Goal: Check status: Check status

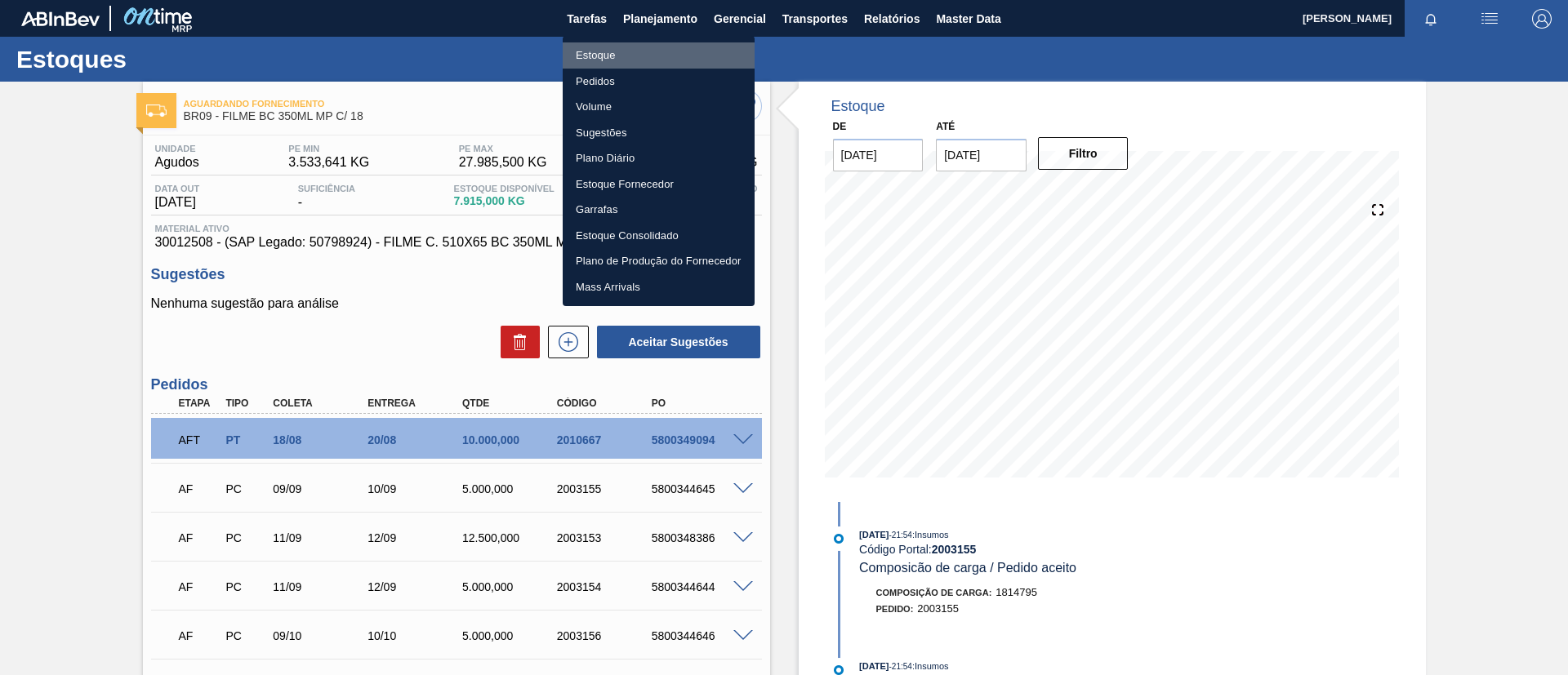
click at [657, 54] on li "Estoque" at bounding box center [658, 56] width 192 height 26
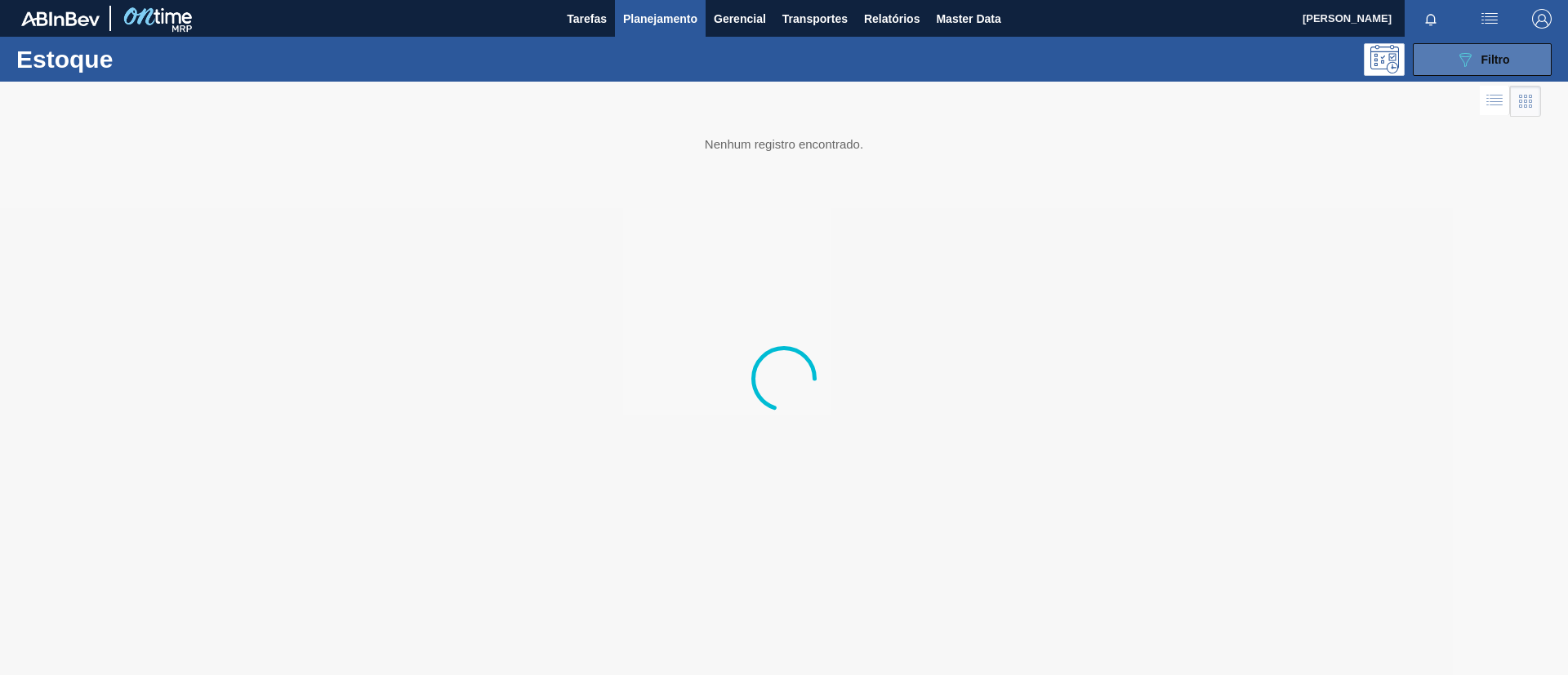
click at [1483, 66] on div "089F7B8B-B2A5-4AFE-B5C0-19BA573D28AC Filtro" at bounding box center [1482, 60] width 55 height 20
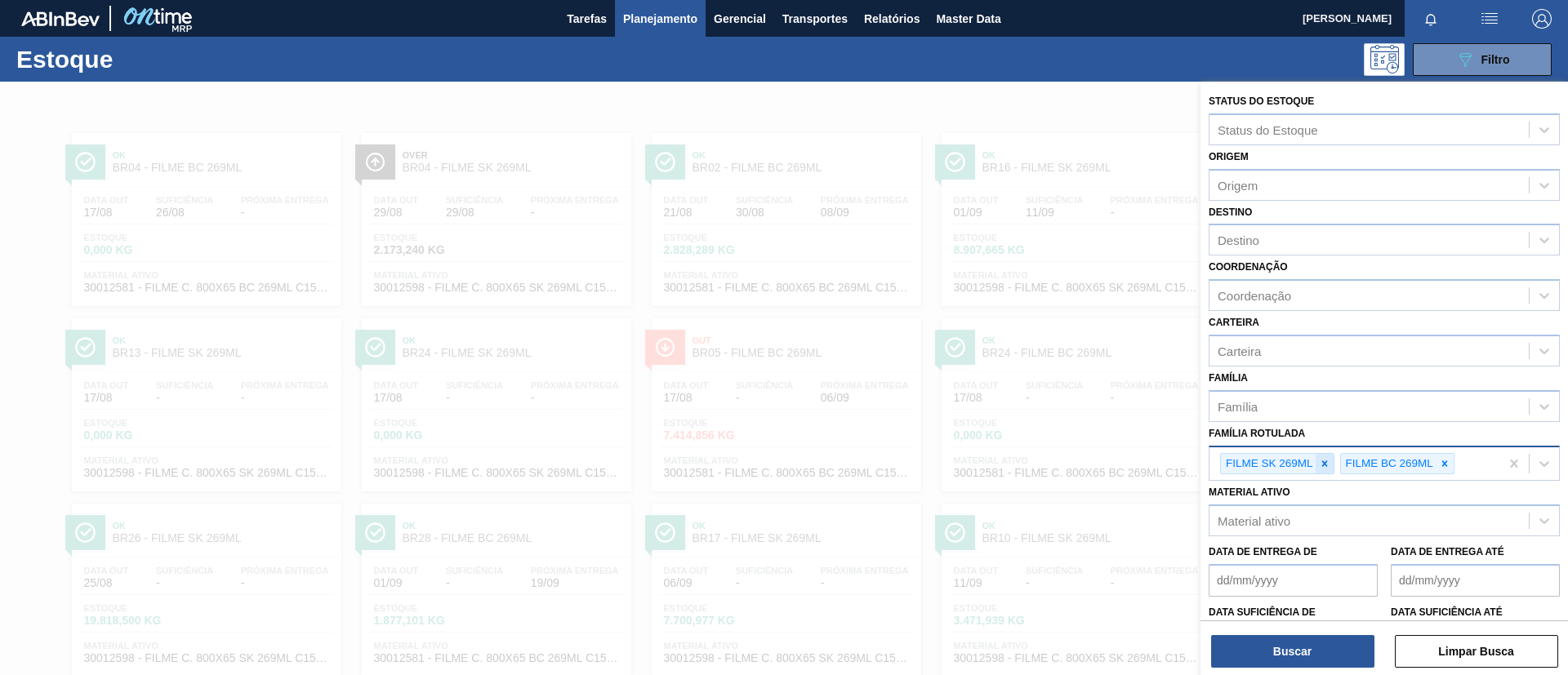
click at [1323, 468] on icon at bounding box center [1324, 464] width 11 height 11
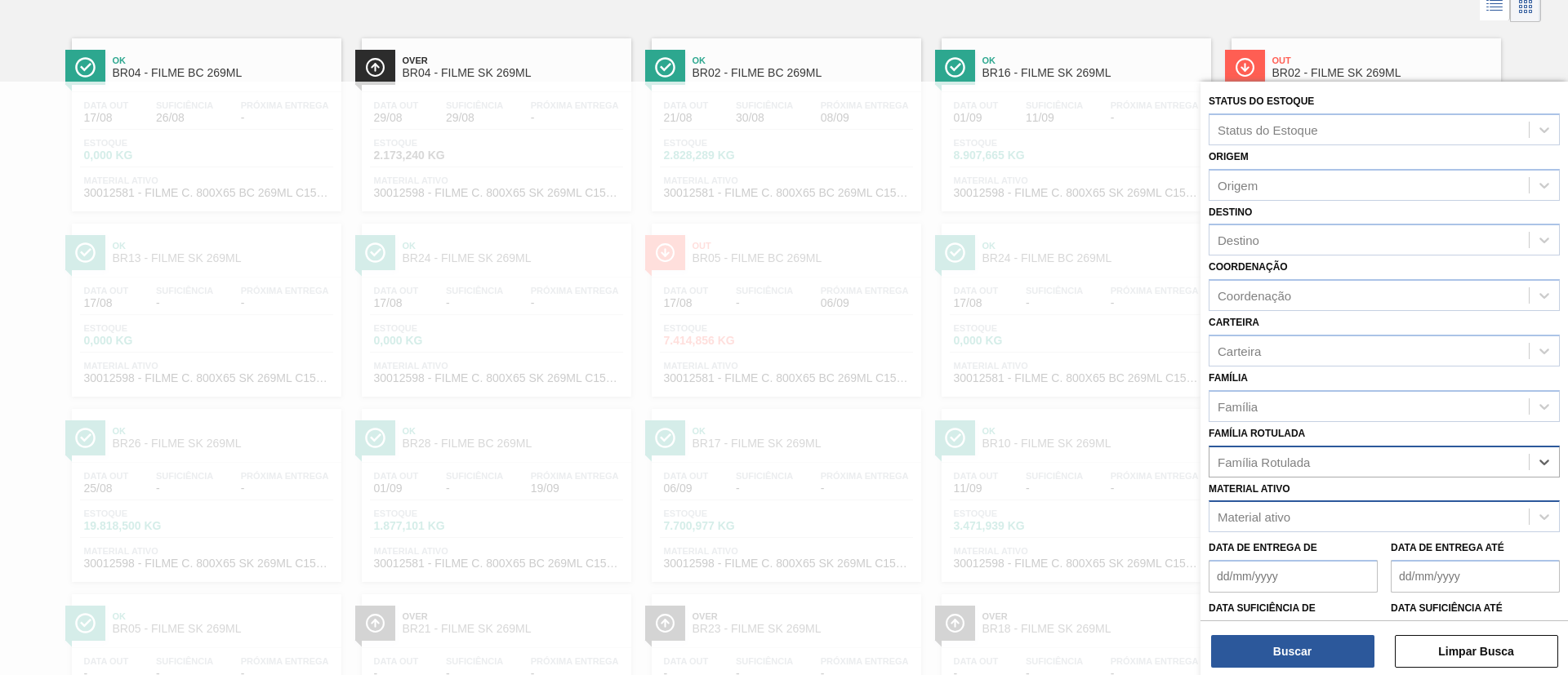
click at [1326, 508] on div "Material ativo" at bounding box center [1369, 517] width 319 height 24
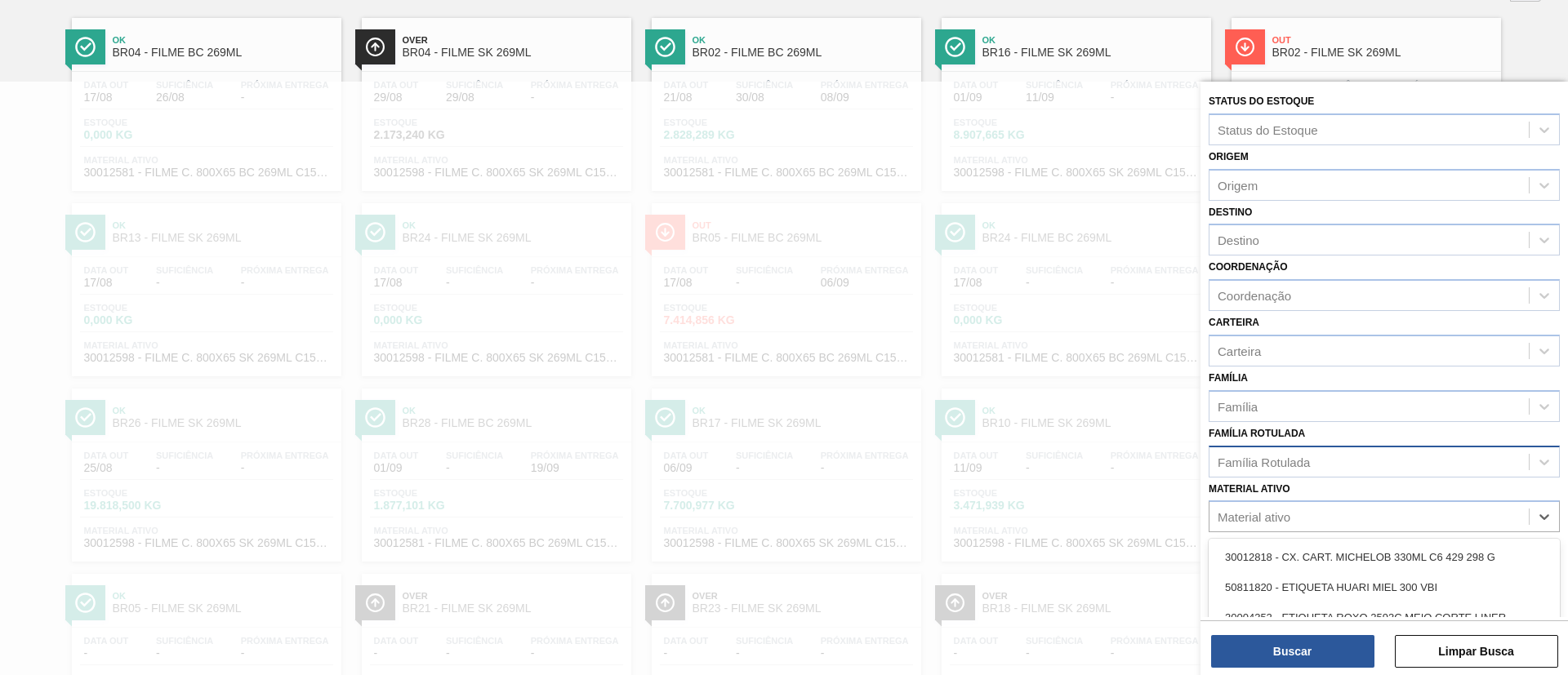
scroll to position [175, 0]
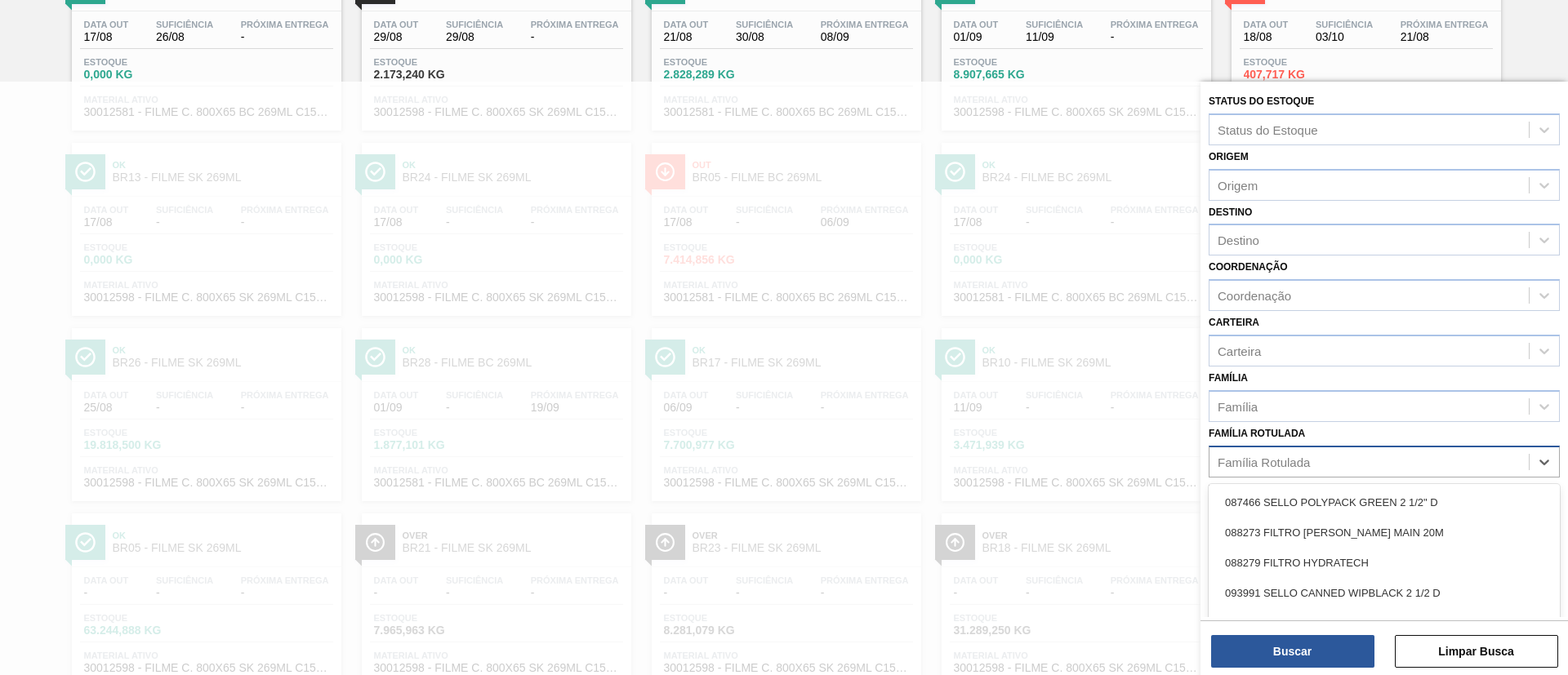
click at [1312, 462] on div "Família Rotulada" at bounding box center [1369, 462] width 319 height 24
type Rotulada "800X6"
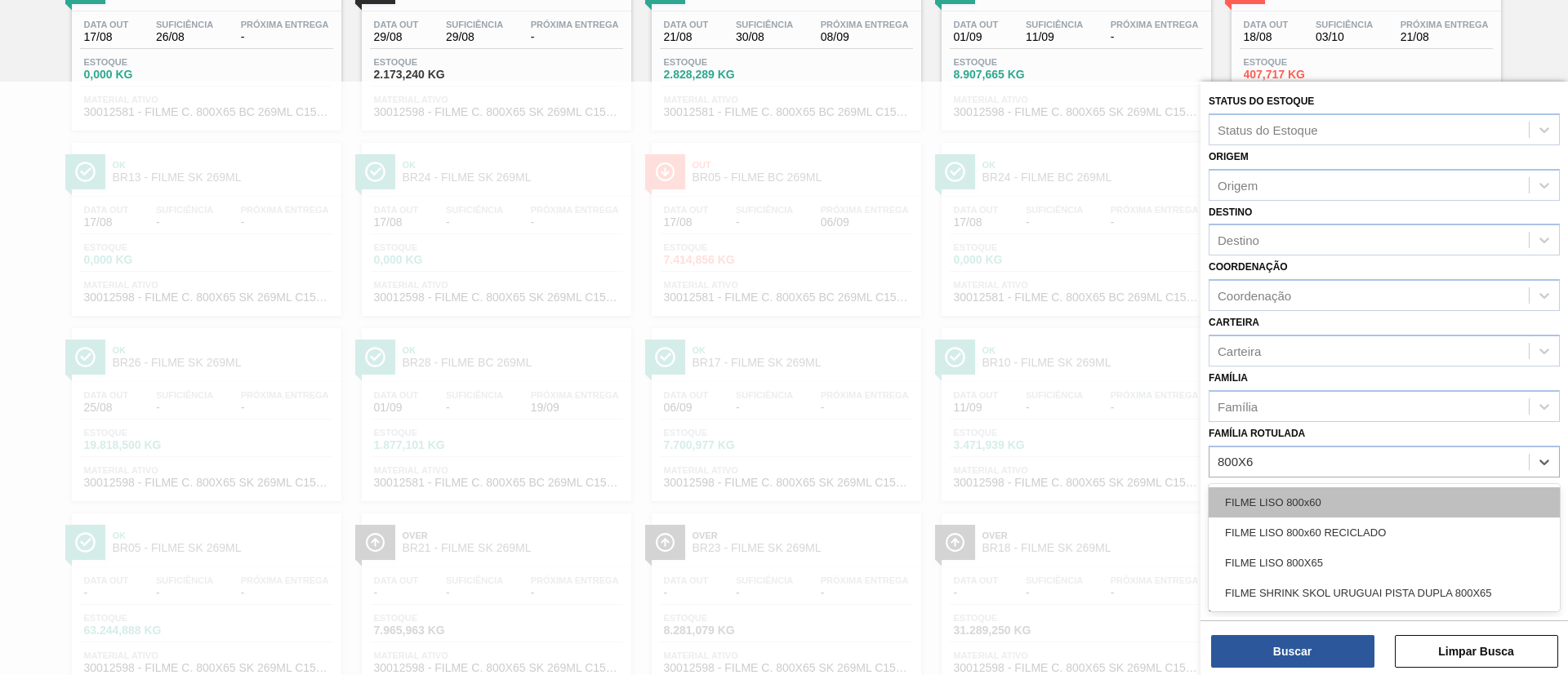
click at [1348, 506] on div "FILME LISO 800x60" at bounding box center [1384, 503] width 351 height 30
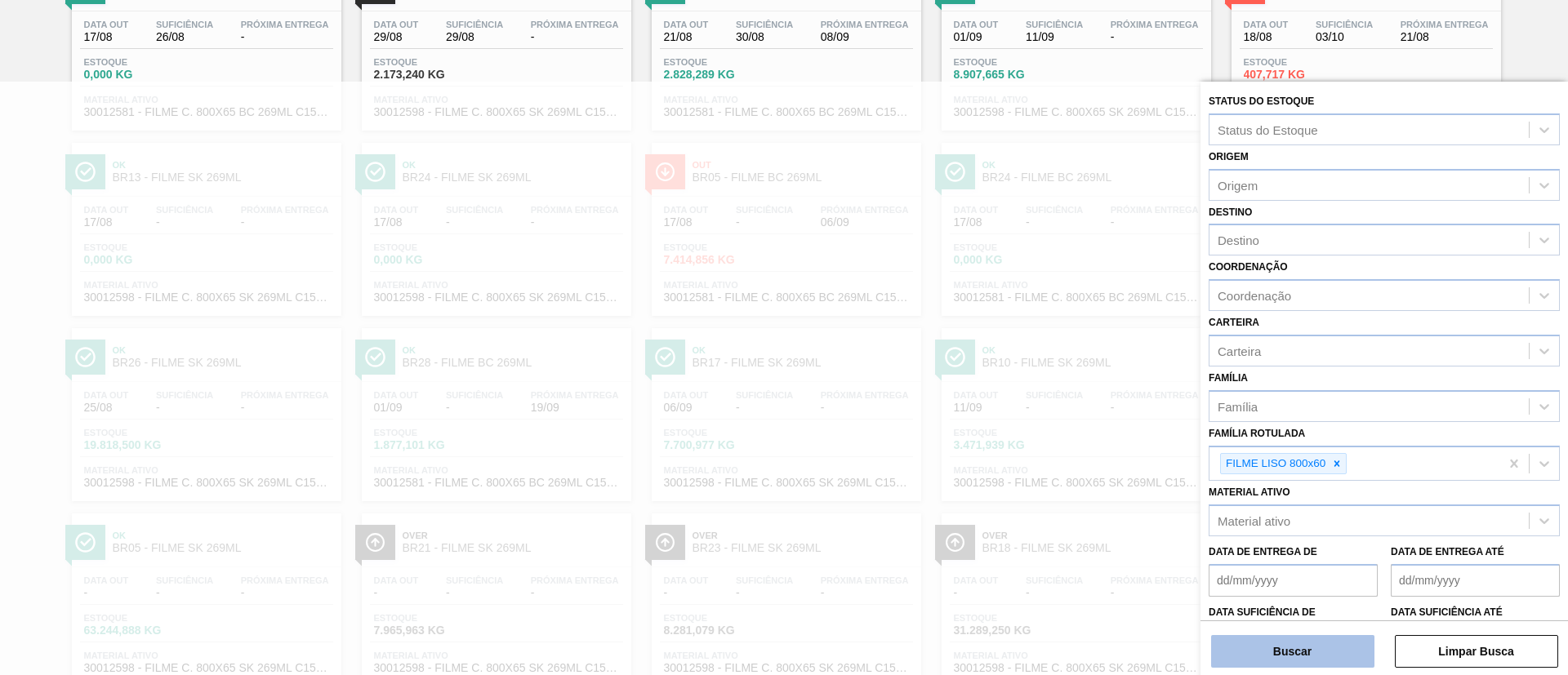
click at [1335, 635] on button "Buscar" at bounding box center [1293, 651] width 163 height 33
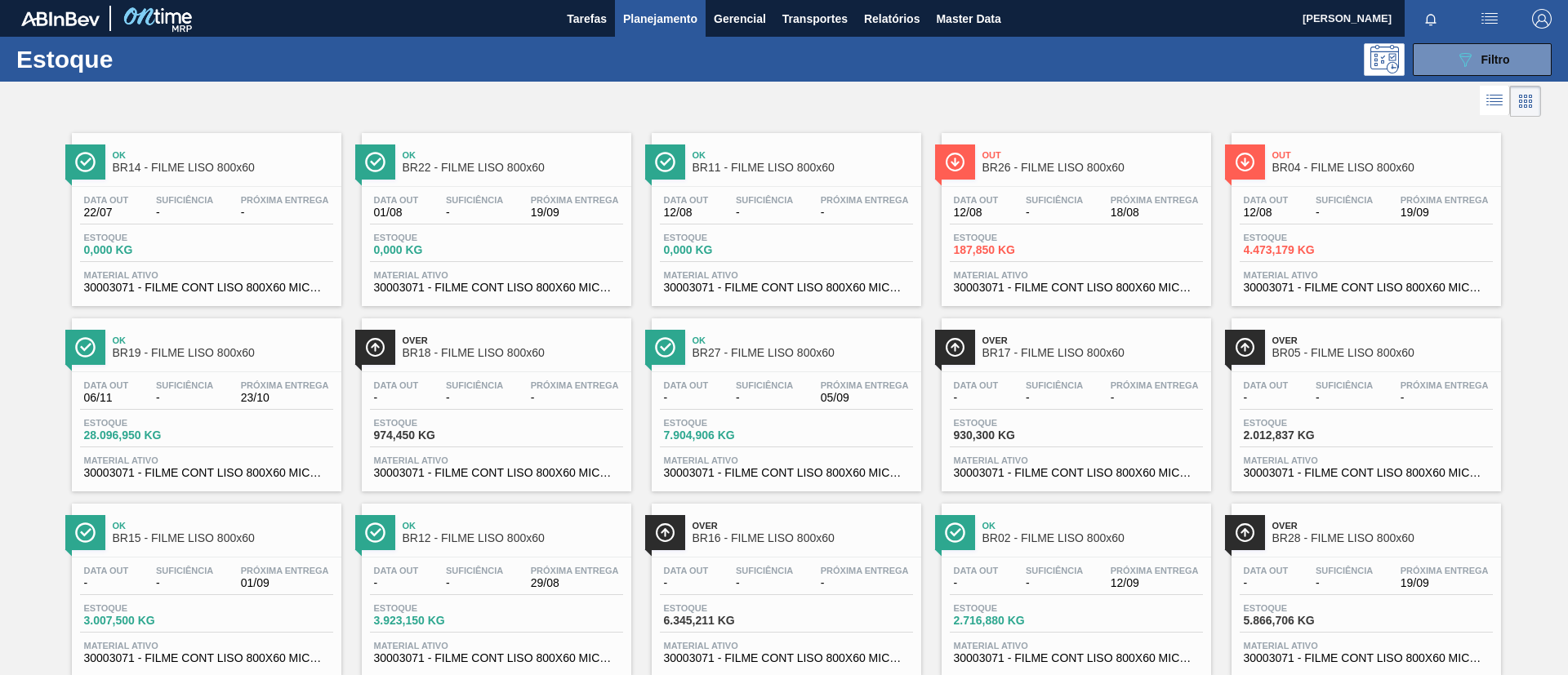
click at [1420, 82] on div at bounding box center [771, 101] width 1541 height 39
click at [1427, 70] on button "089F7B8B-B2A5-4AFE-B5C0-19BA573D28AC Filtro" at bounding box center [1481, 59] width 139 height 33
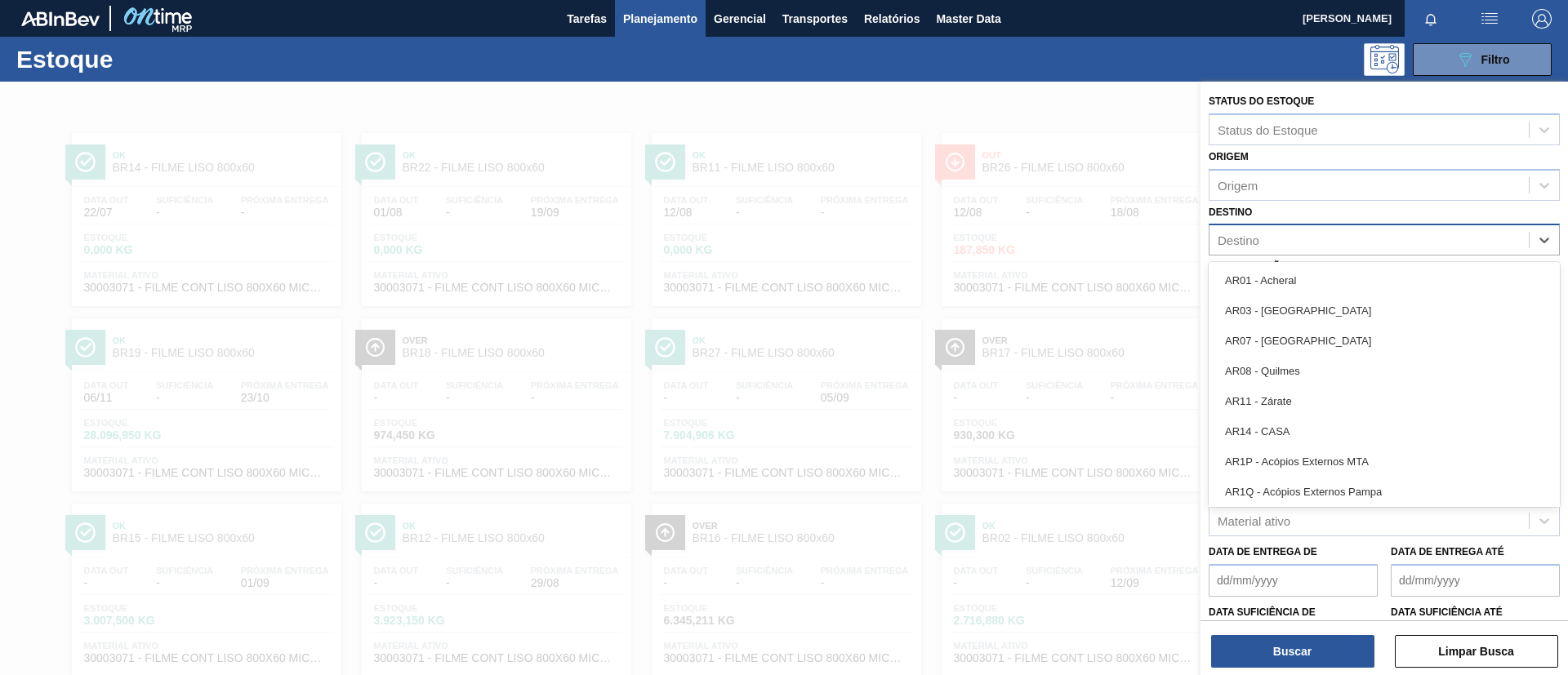
click at [1251, 252] on div "Destino" at bounding box center [1384, 239] width 351 height 32
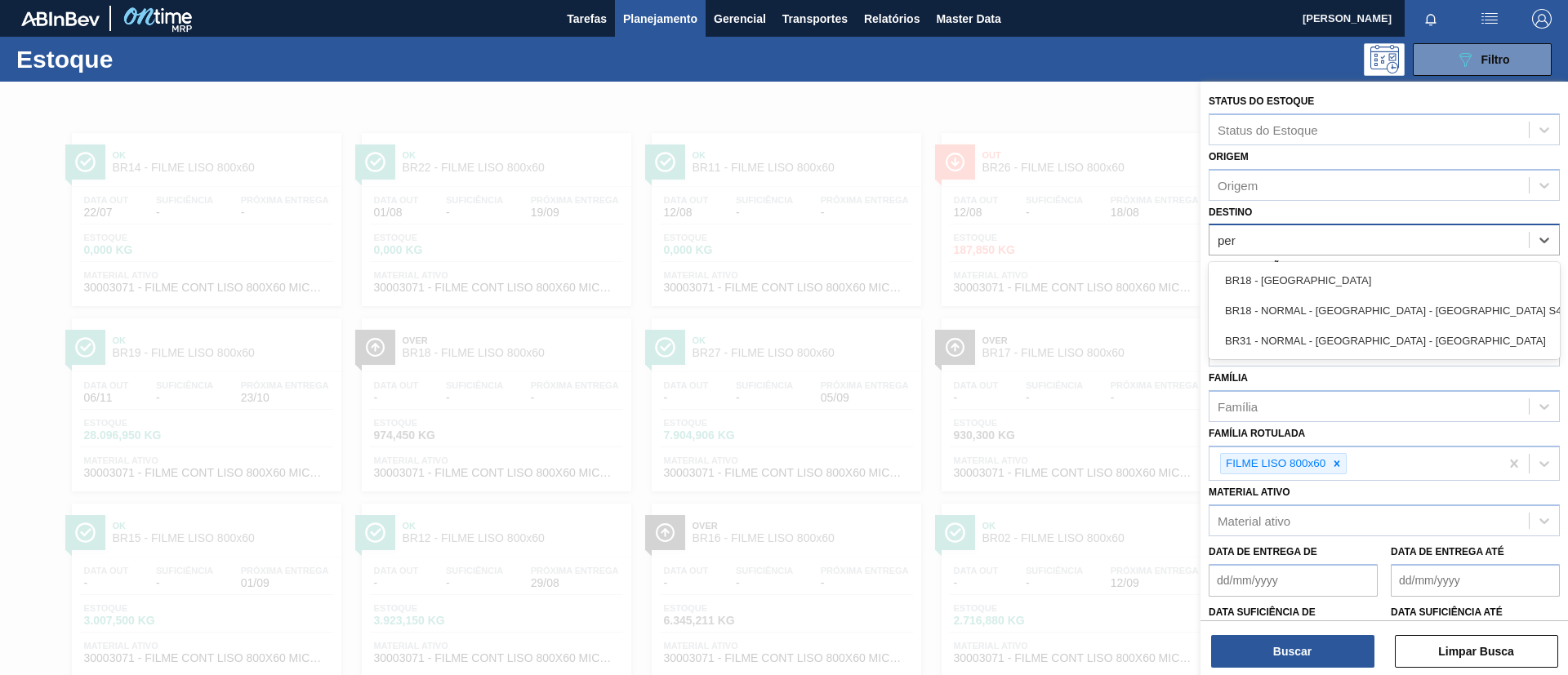
type input "pern"
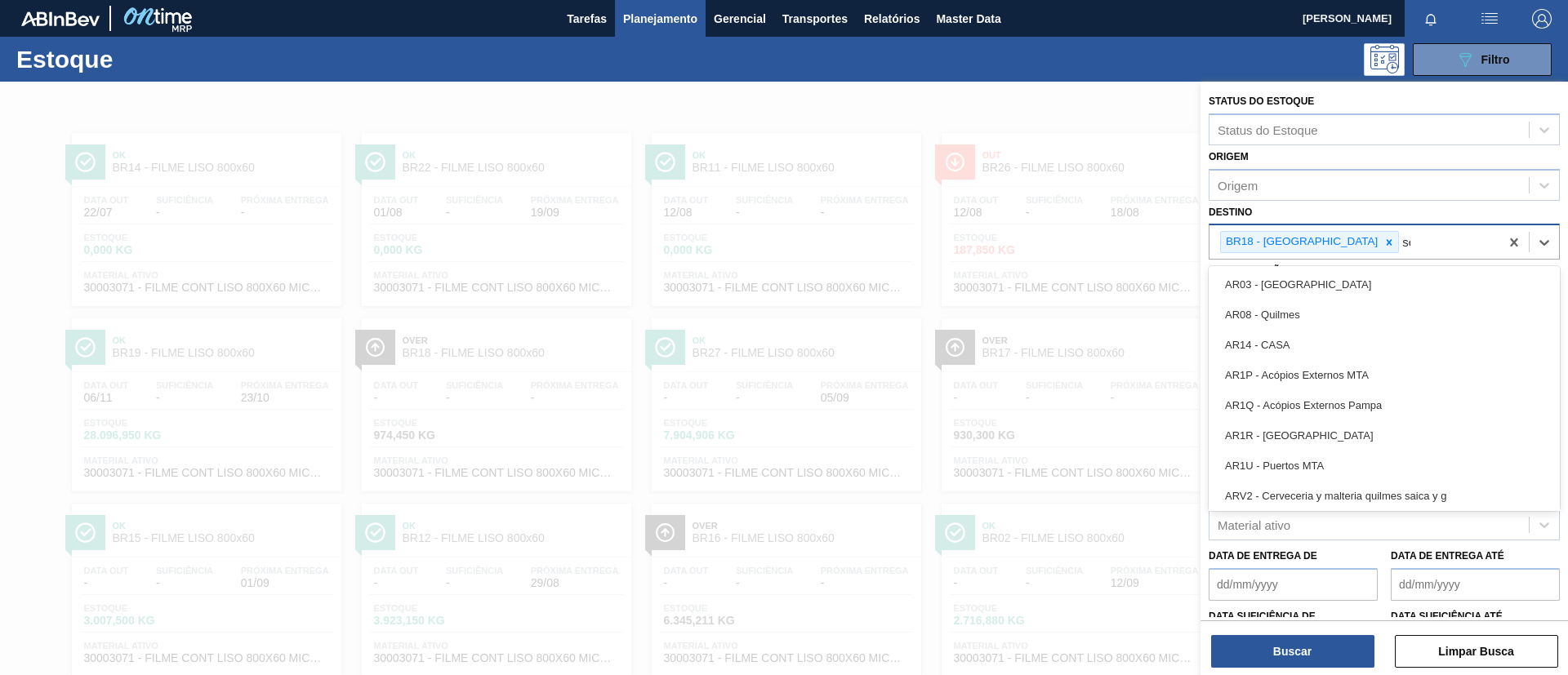
type input "ser"
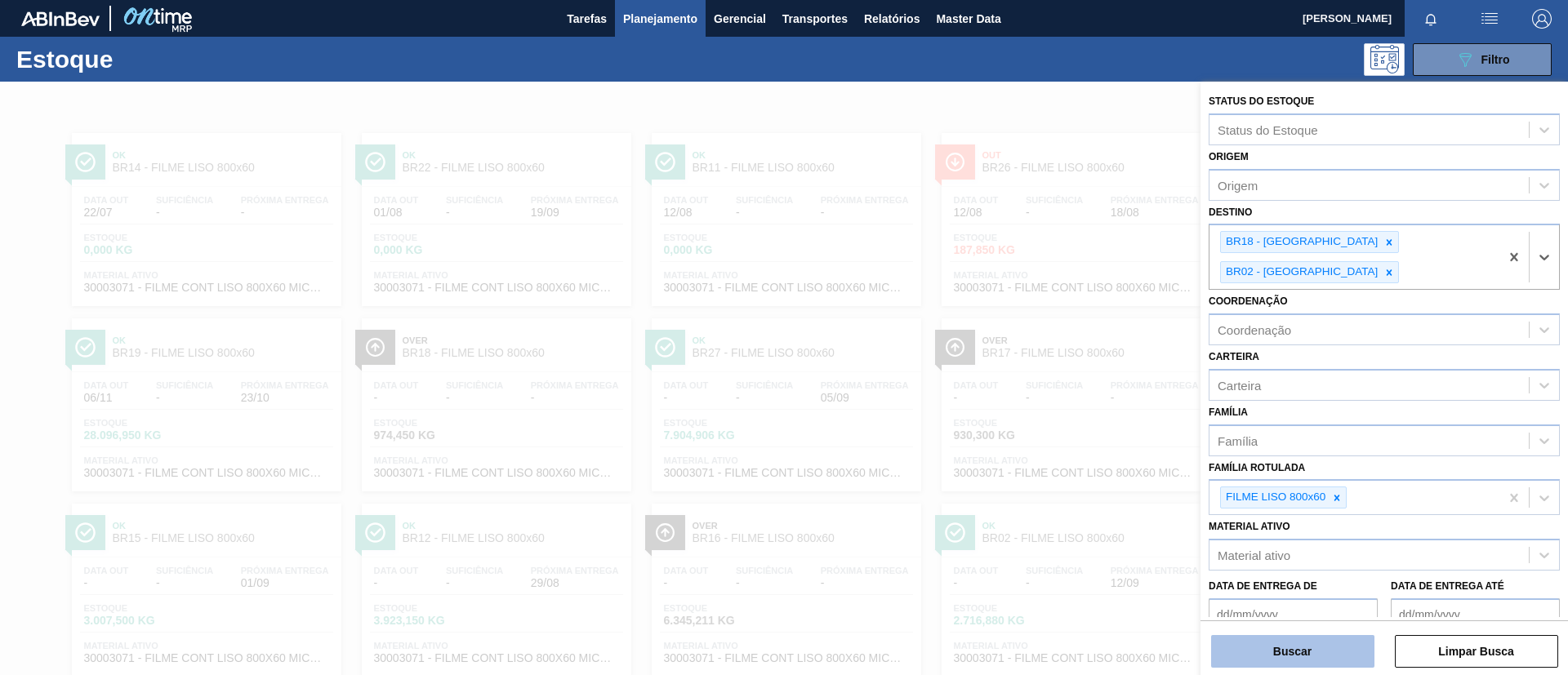
click at [1312, 661] on button "Buscar" at bounding box center [1293, 651] width 163 height 33
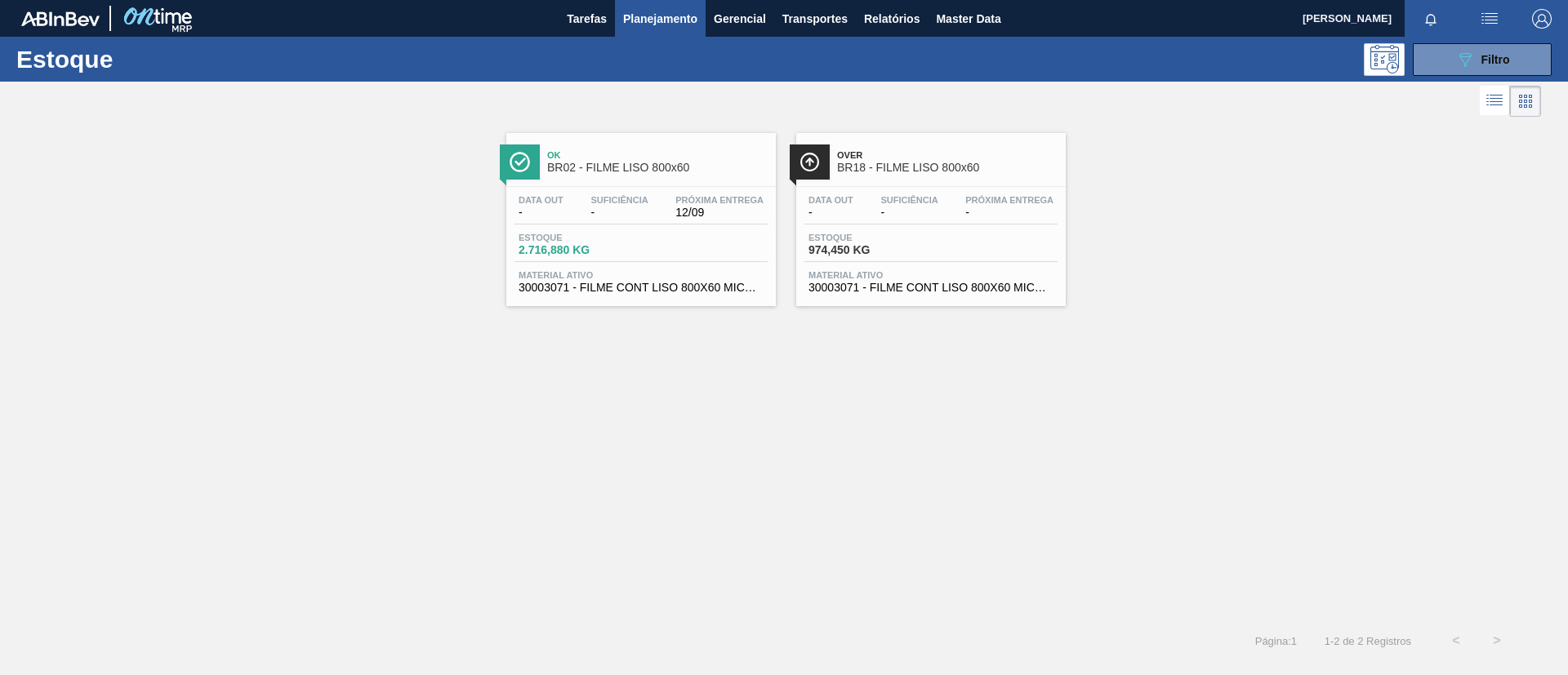
click at [897, 171] on span "BR18 - FILME LISO 800x60" at bounding box center [947, 168] width 220 height 12
click at [1500, 63] on span "Filtro" at bounding box center [1495, 59] width 29 height 13
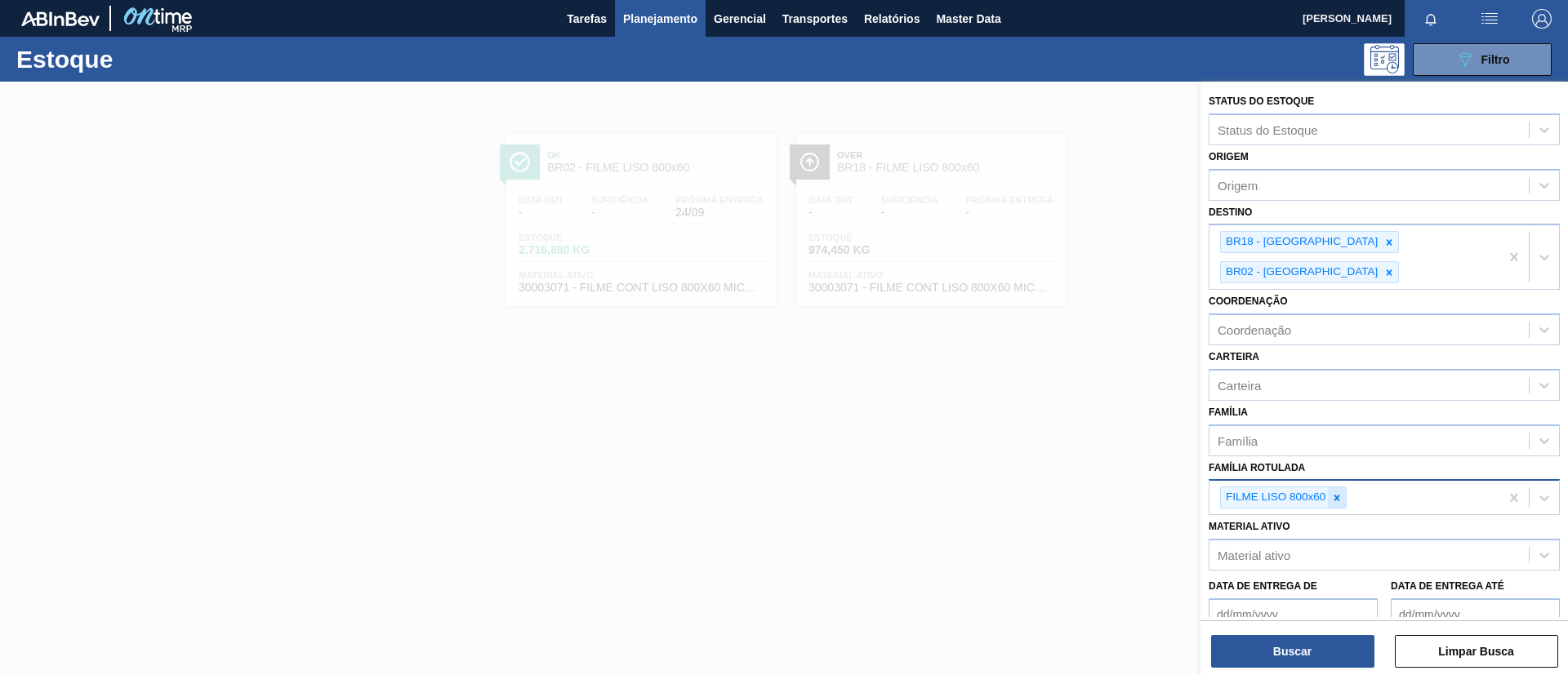
click at [1344, 487] on div "FILME LISO 800x60" at bounding box center [1283, 498] width 127 height 22
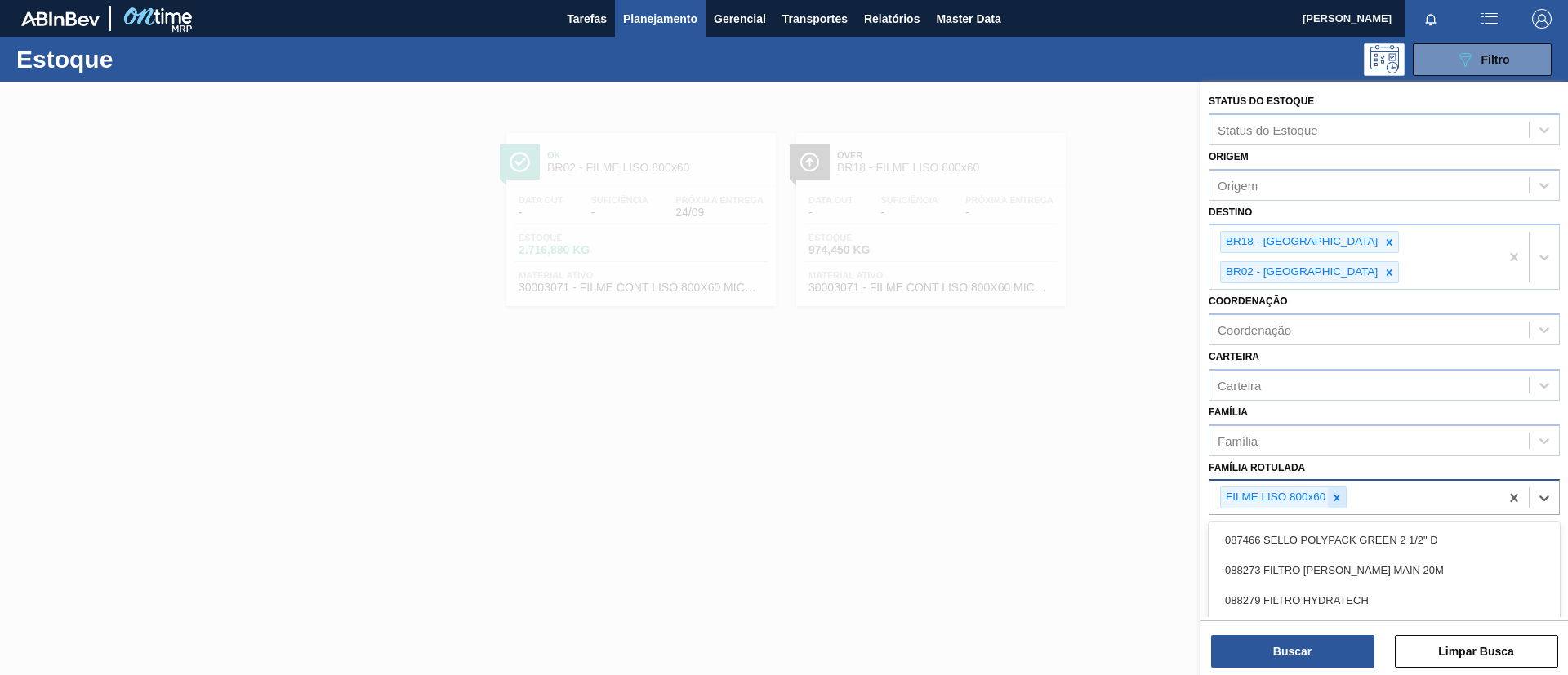
click at [1338, 493] on icon at bounding box center [1336, 498] width 11 height 11
click at [1324, 425] on div "Família" at bounding box center [1384, 441] width 351 height 32
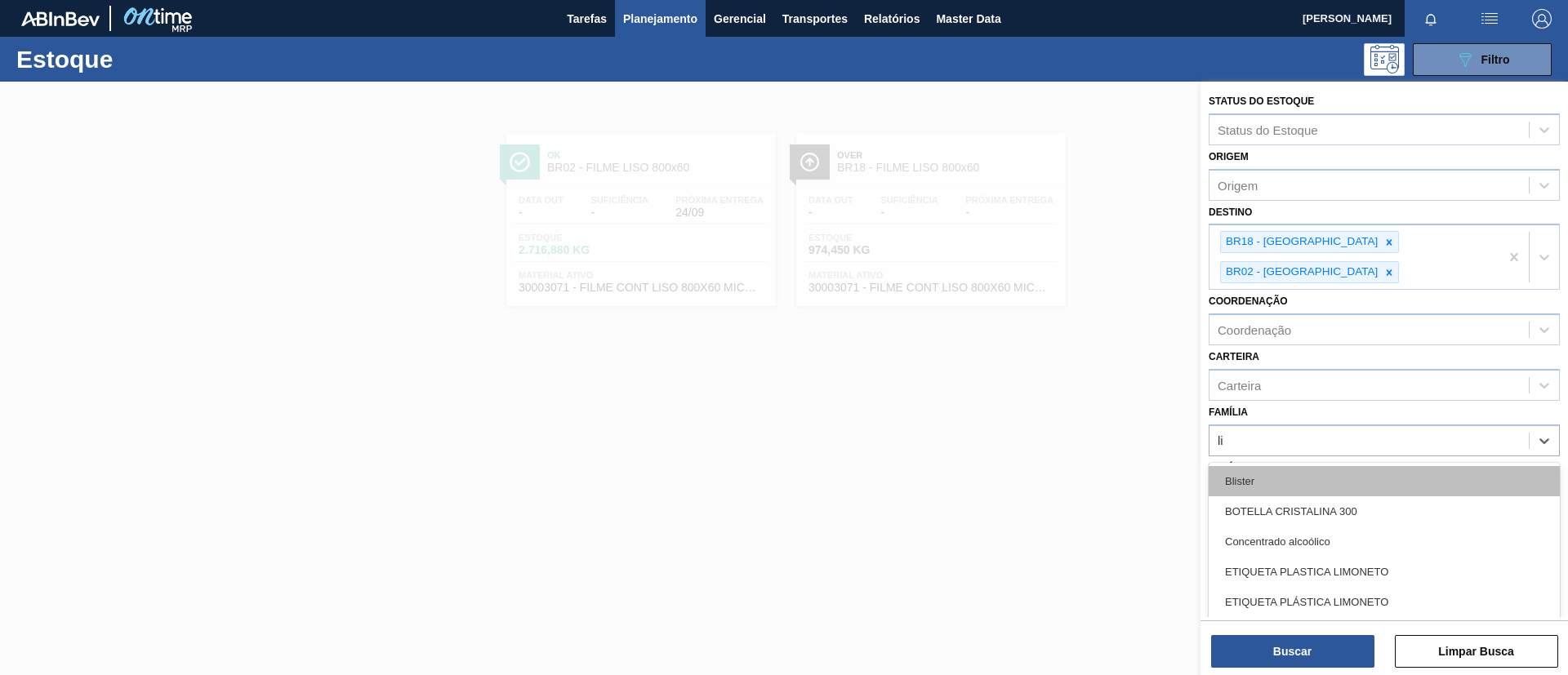
type input "lis"
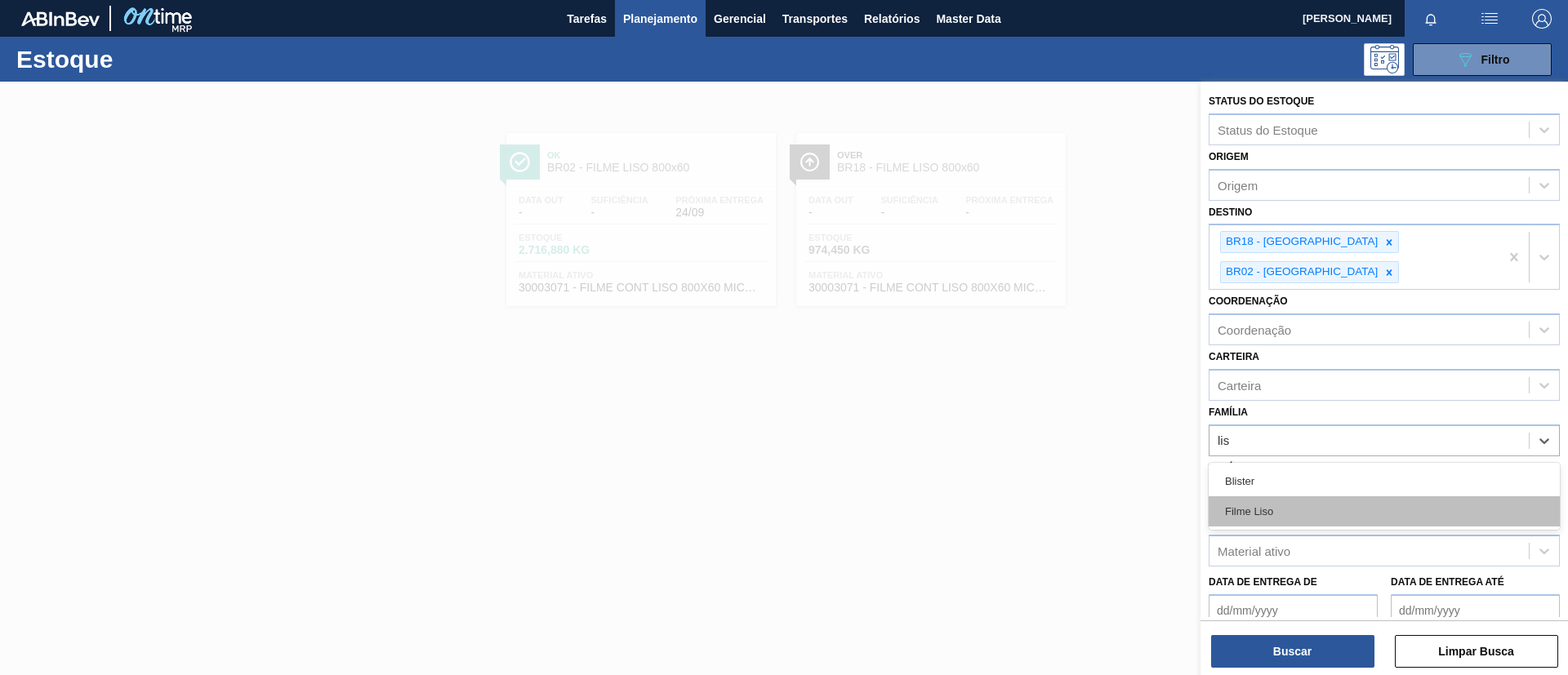
click at [1320, 497] on div "Filme Liso" at bounding box center [1384, 511] width 351 height 30
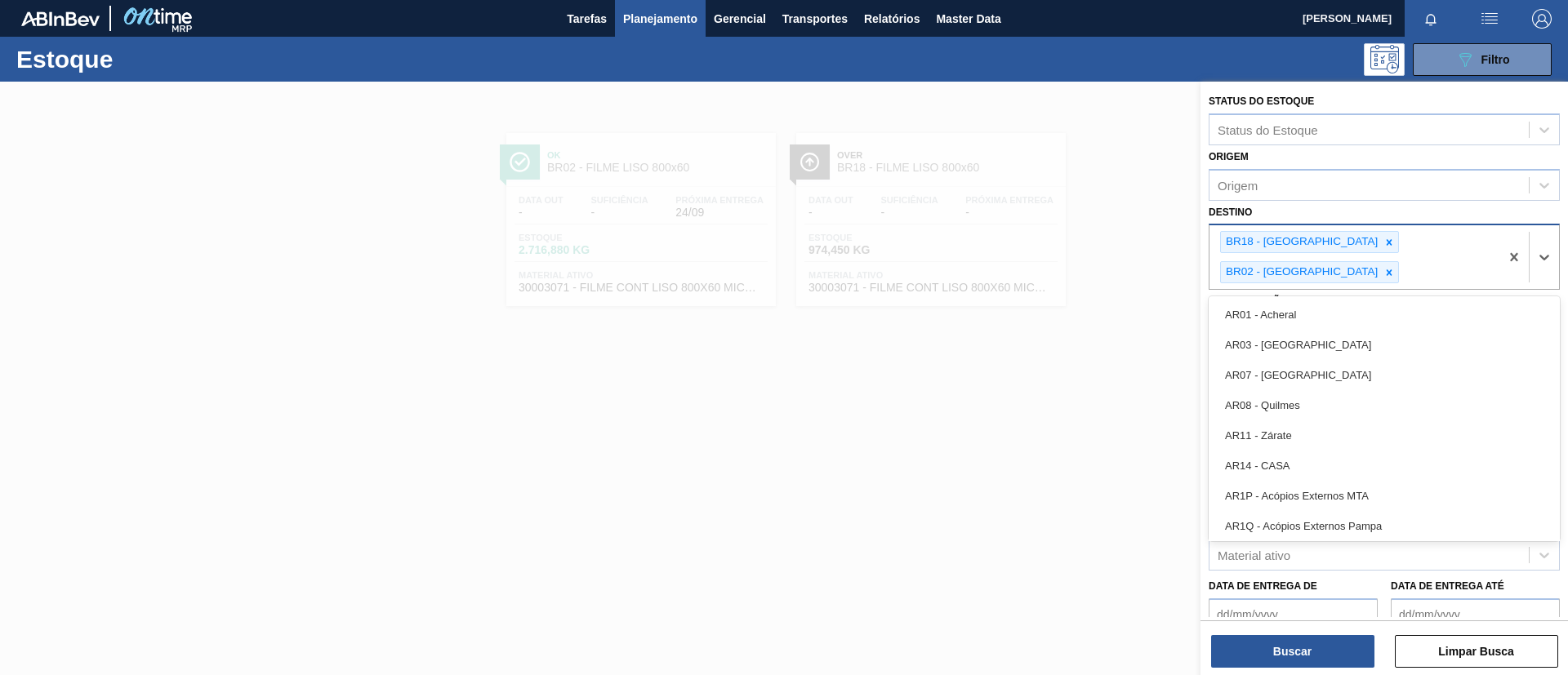
click at [1404, 265] on input "Destino" at bounding box center [1404, 272] width 2 height 14
click at [1395, 267] on icon at bounding box center [1389, 272] width 11 height 11
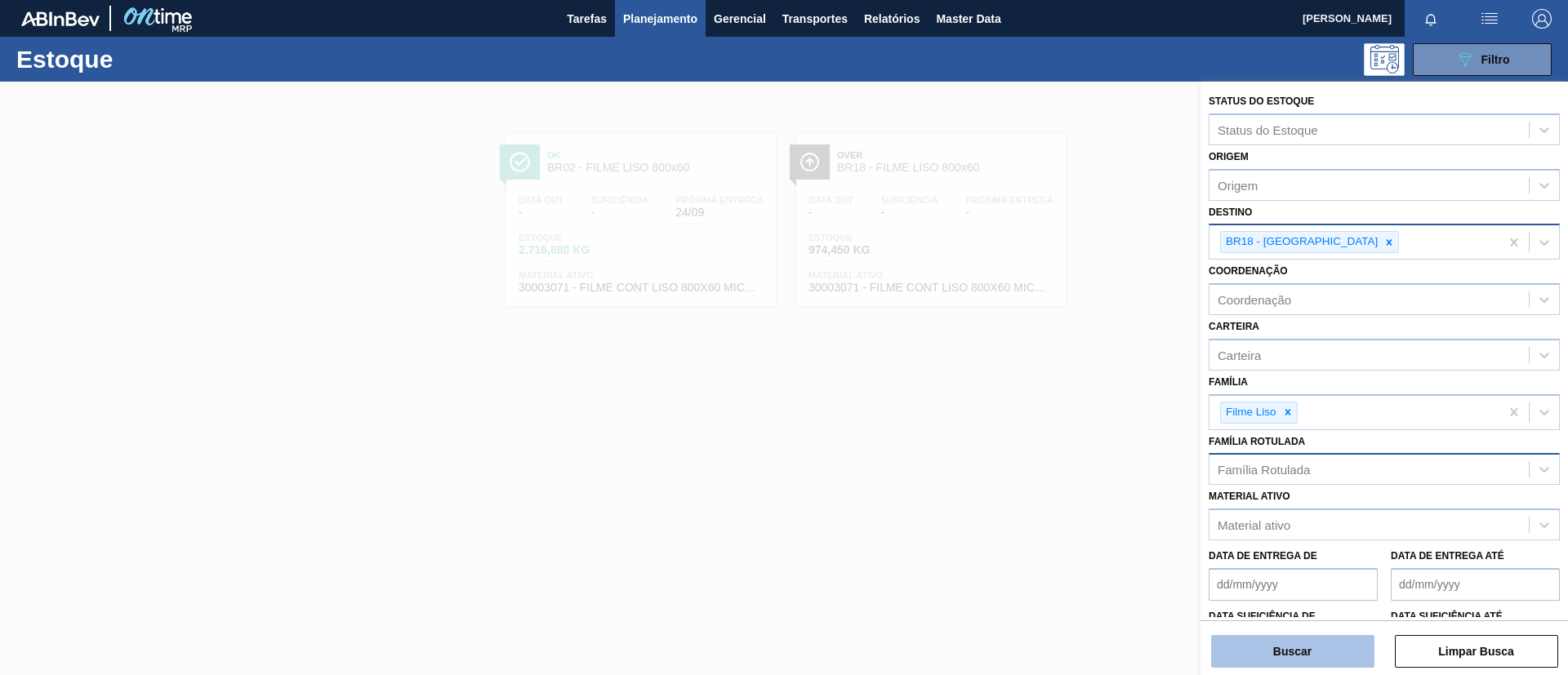
click at [1277, 653] on button "Buscar" at bounding box center [1293, 651] width 163 height 33
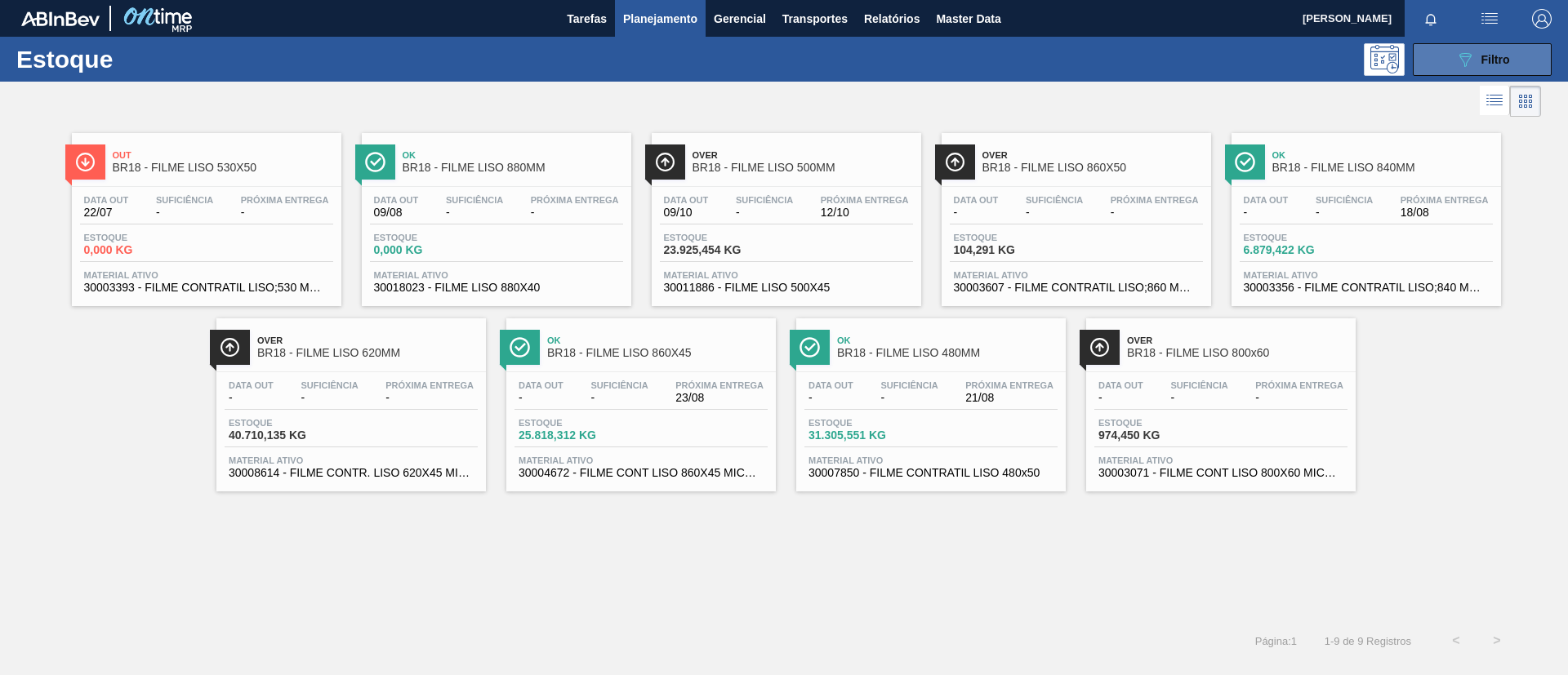
click at [1493, 53] on span "Filtro" at bounding box center [1495, 59] width 29 height 13
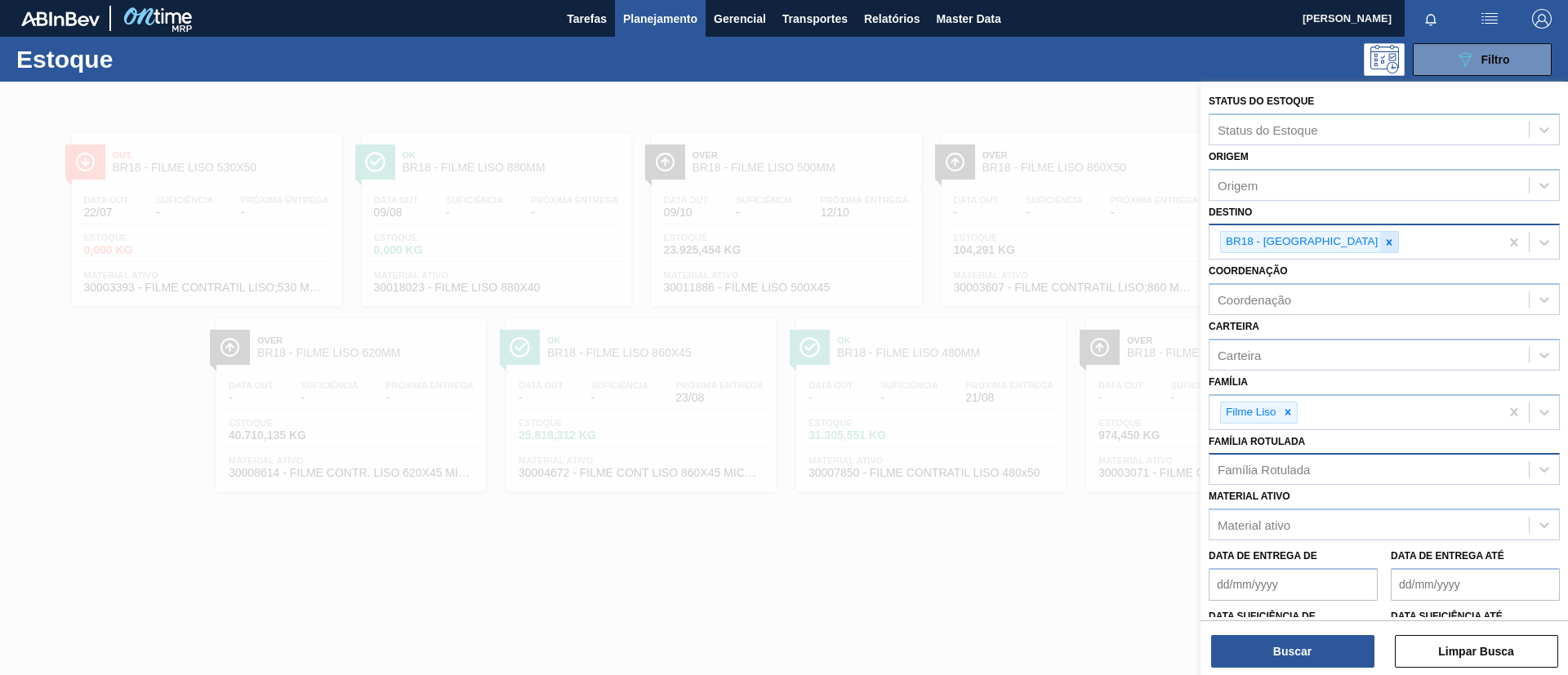
click at [1384, 245] on icon at bounding box center [1389, 242] width 11 height 11
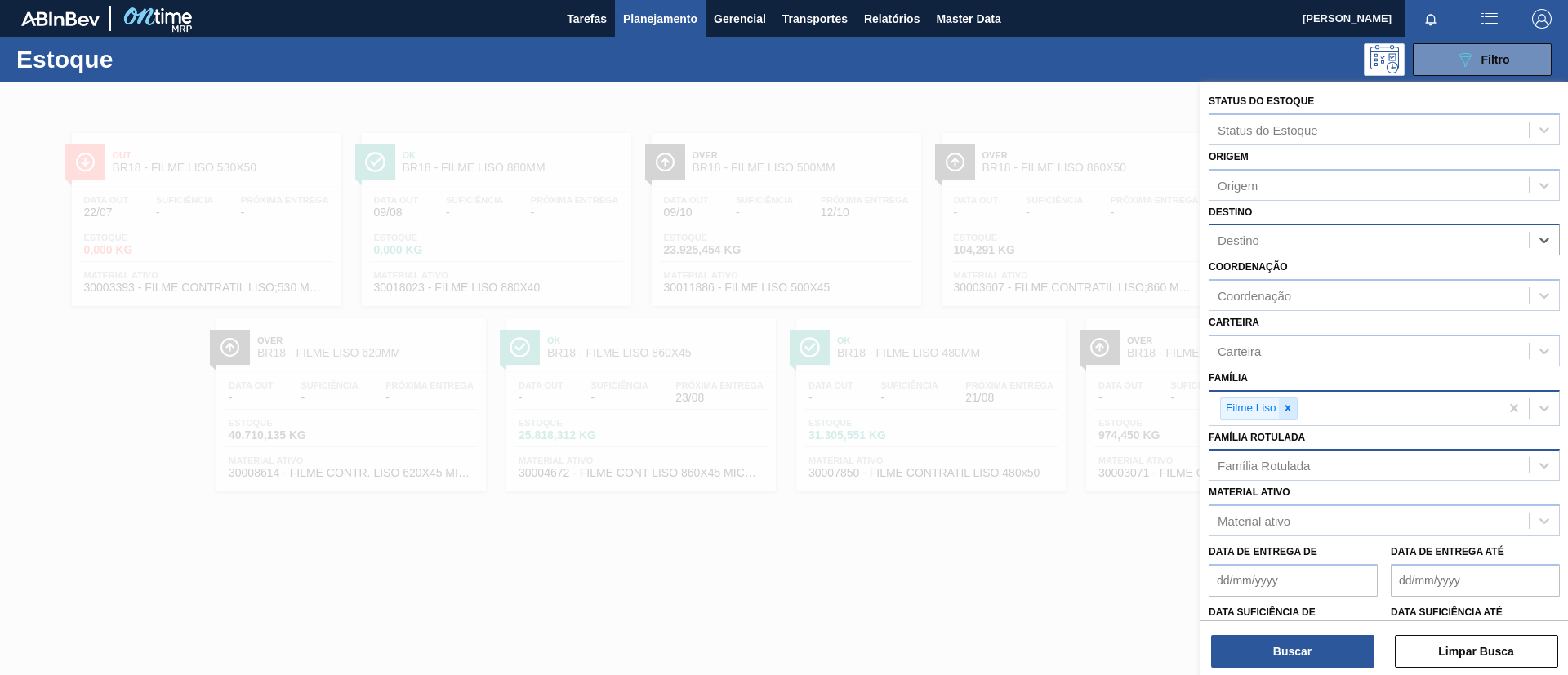
click at [1286, 412] on icon at bounding box center [1287, 408] width 11 height 11
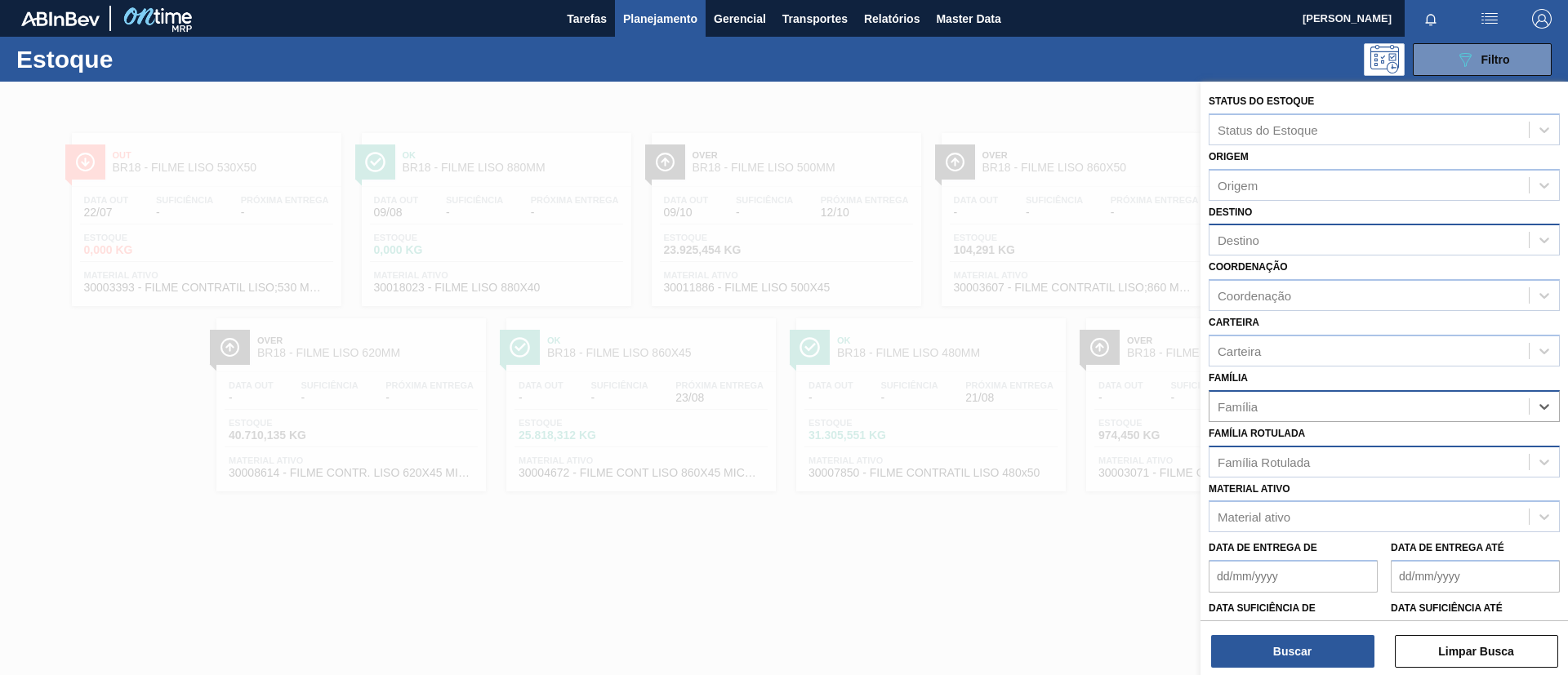
click at [1300, 452] on div "Família Rotulada" at bounding box center [1369, 462] width 319 height 24
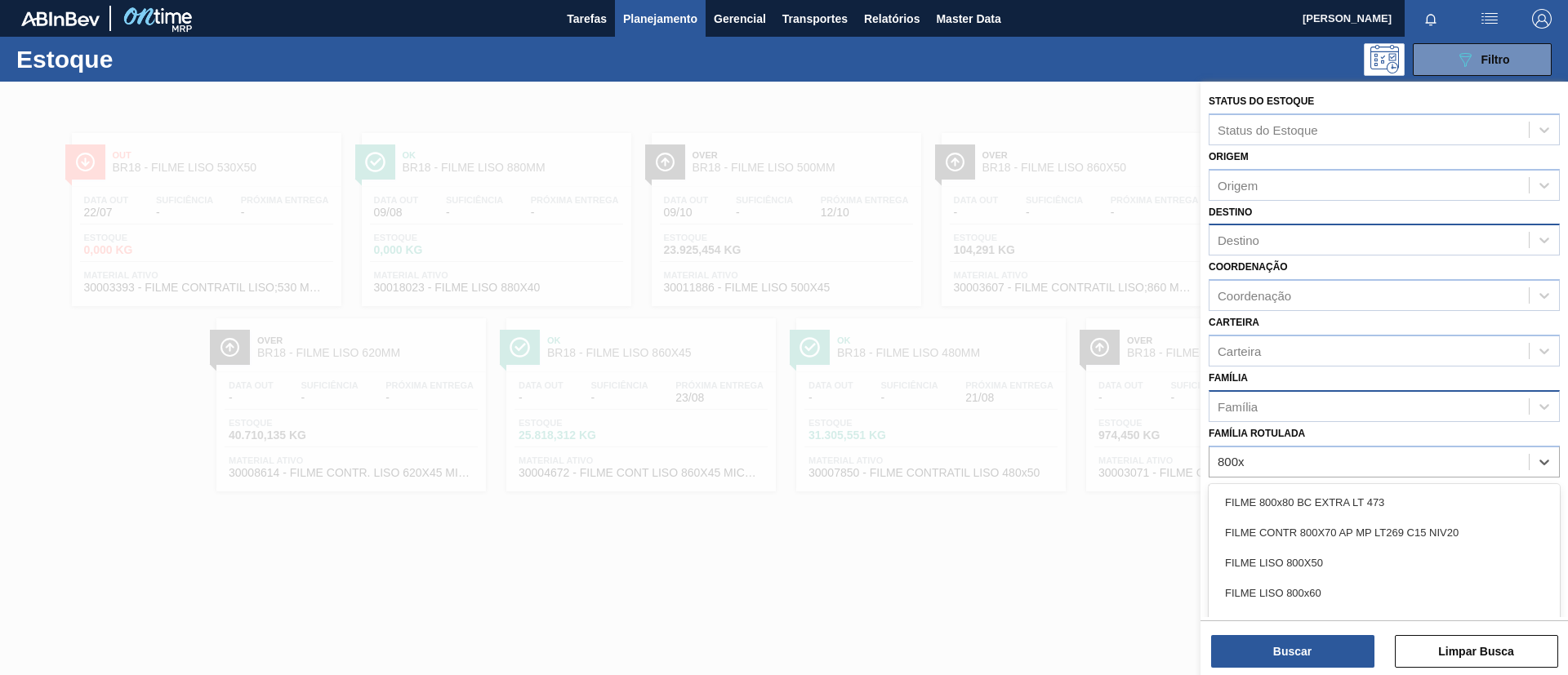
type Rotulada "800x6"
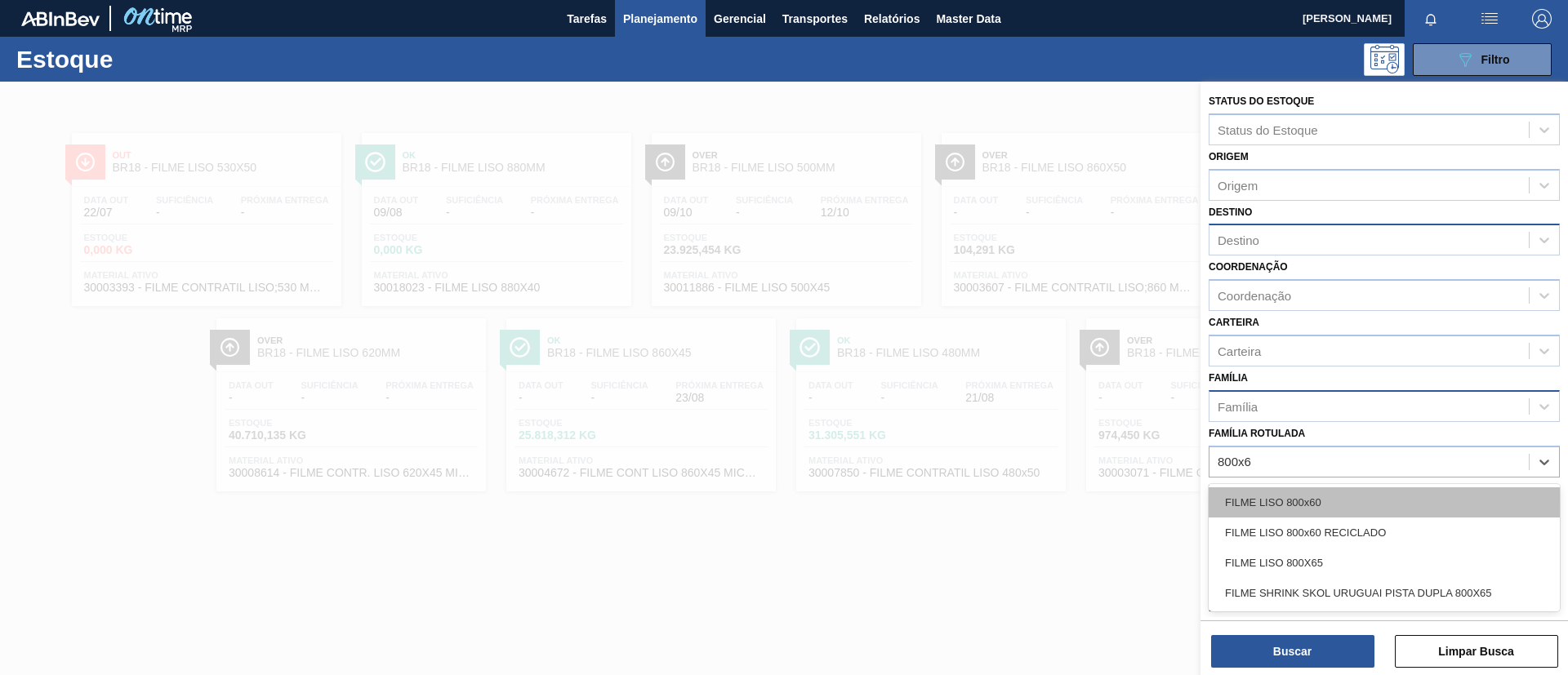
click at [1312, 507] on div "FILME LISO 800x60" at bounding box center [1384, 503] width 351 height 30
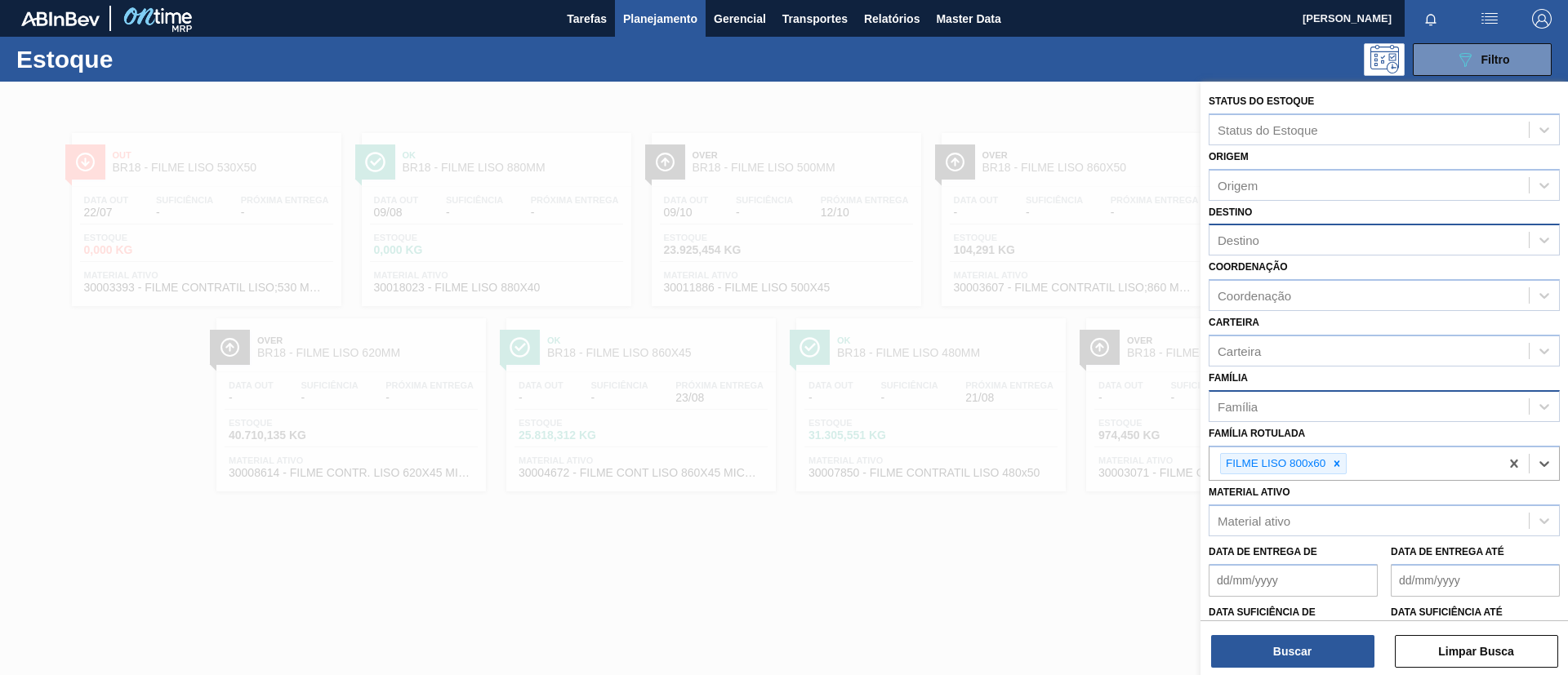
click at [1331, 631] on div "Buscar Limpar Busca" at bounding box center [1384, 644] width 368 height 46
click at [1334, 648] on button "Buscar" at bounding box center [1293, 651] width 163 height 33
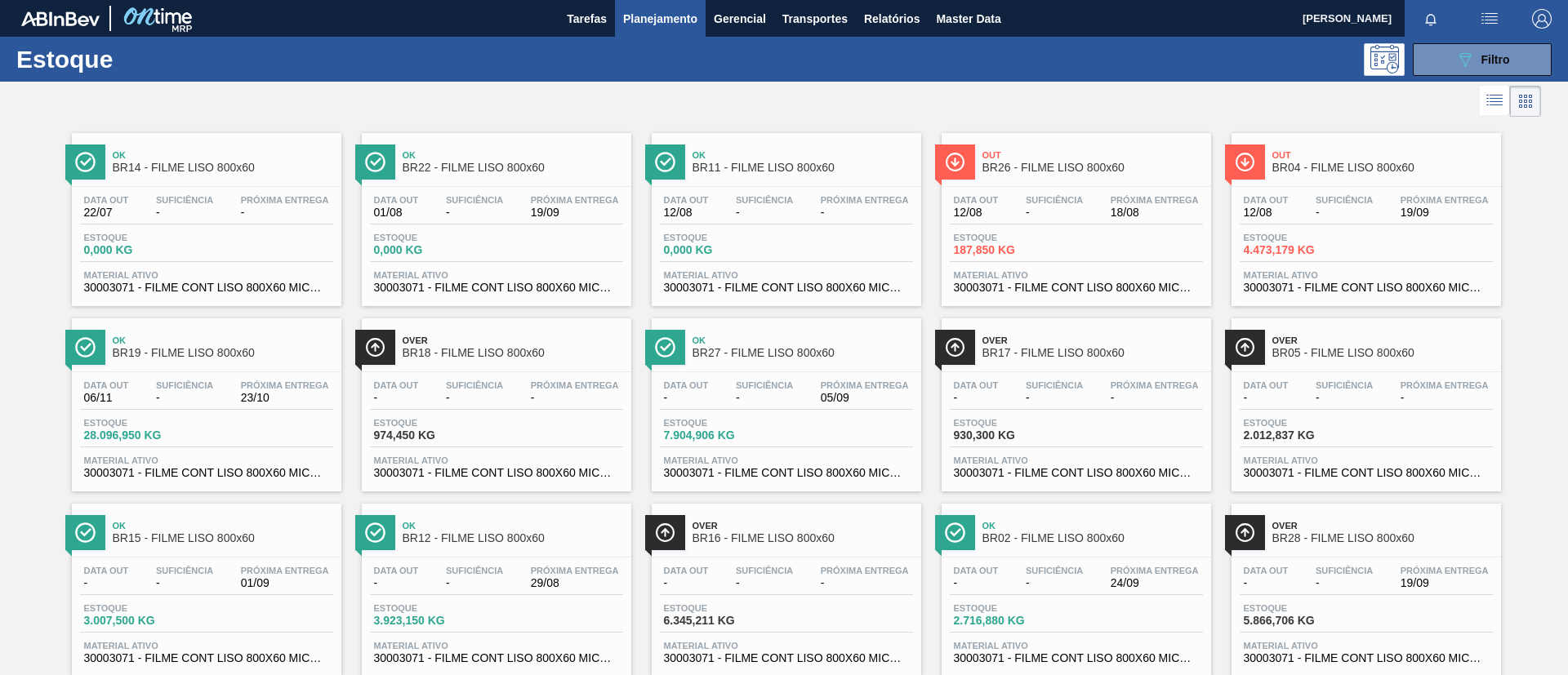
click at [1374, 172] on span "BR04 - FILME LISO 800x60" at bounding box center [1382, 168] width 220 height 12
click at [291, 359] on div "Ok BR19 - FILME LISO 800x60" at bounding box center [222, 347] width 220 height 37
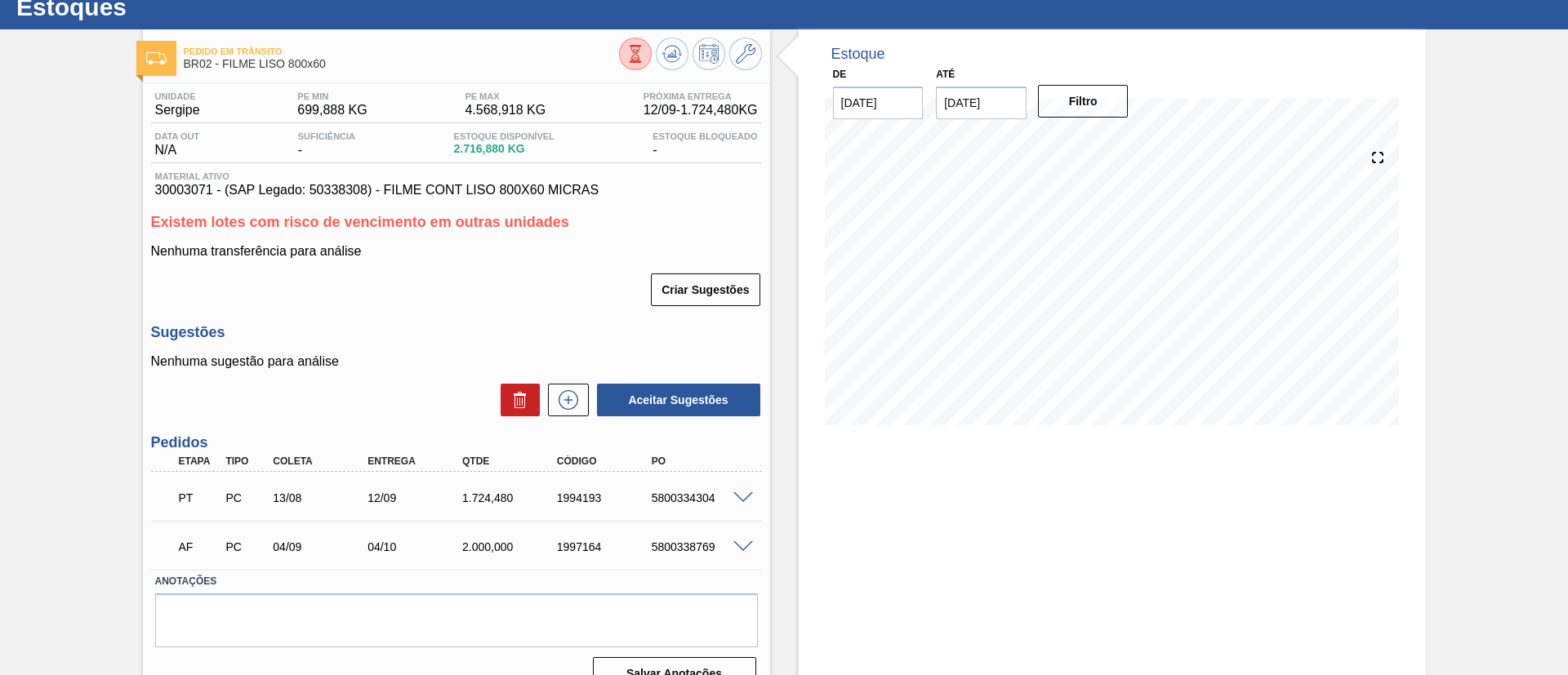
scroll to position [81, 0]
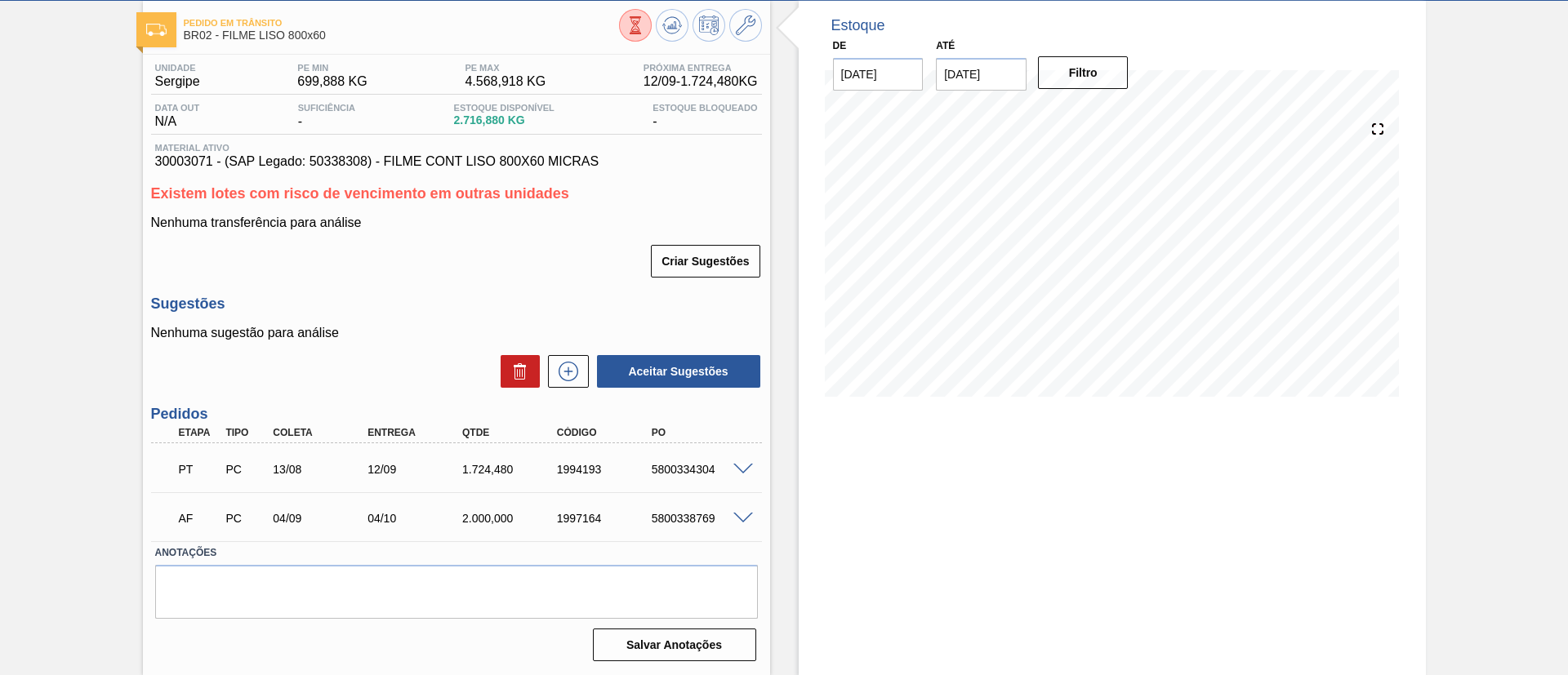
click at [740, 470] on span at bounding box center [744, 470] width 20 height 12
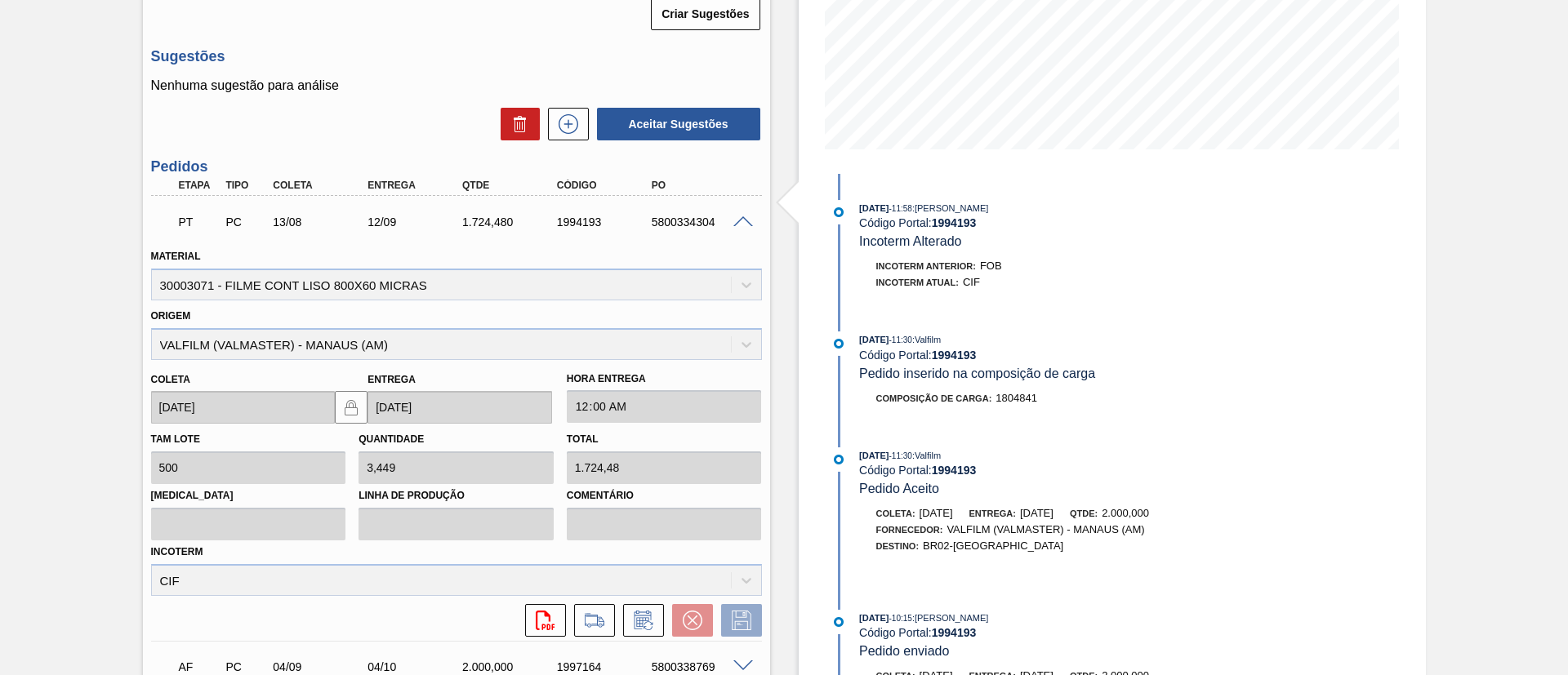
scroll to position [477, 0]
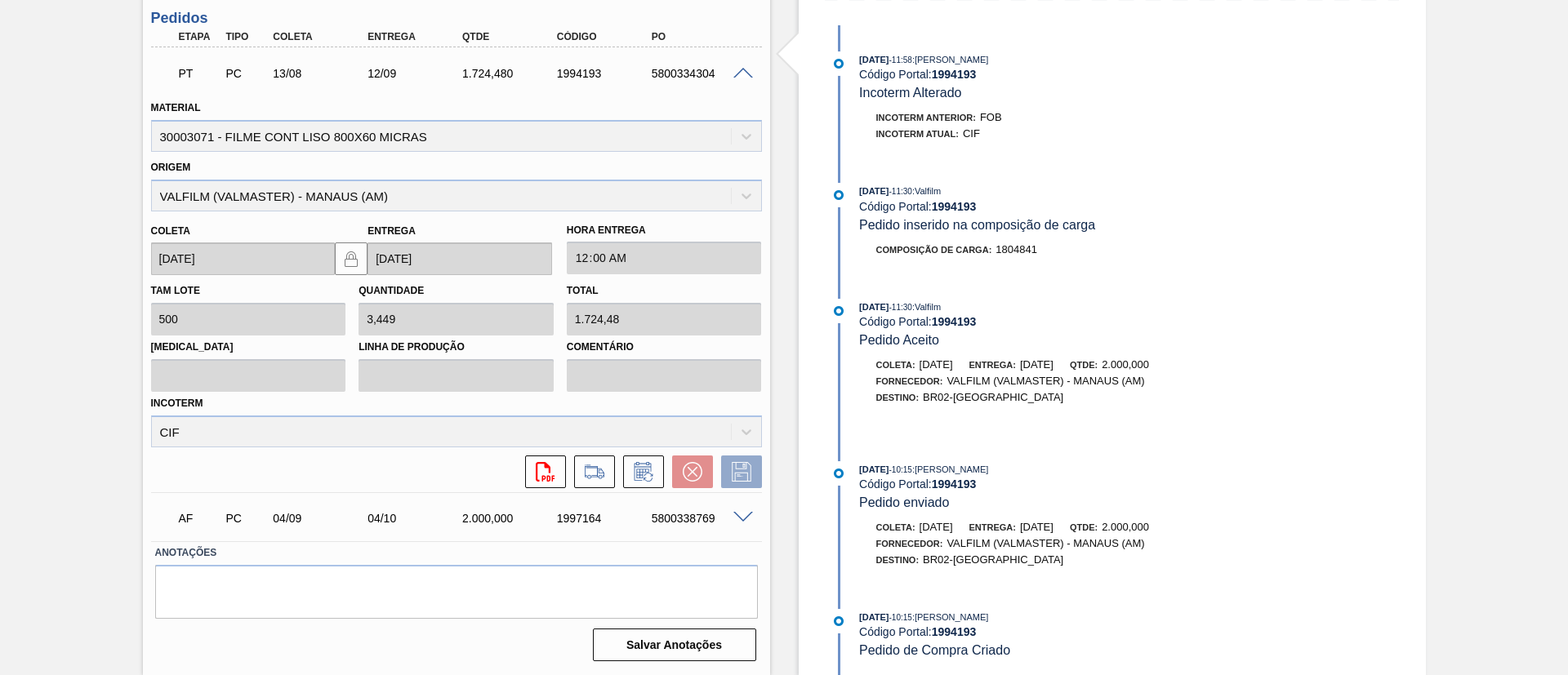
click at [670, 487] on div at bounding box center [688, 472] width 49 height 33
click at [631, 463] on icon at bounding box center [643, 473] width 26 height 20
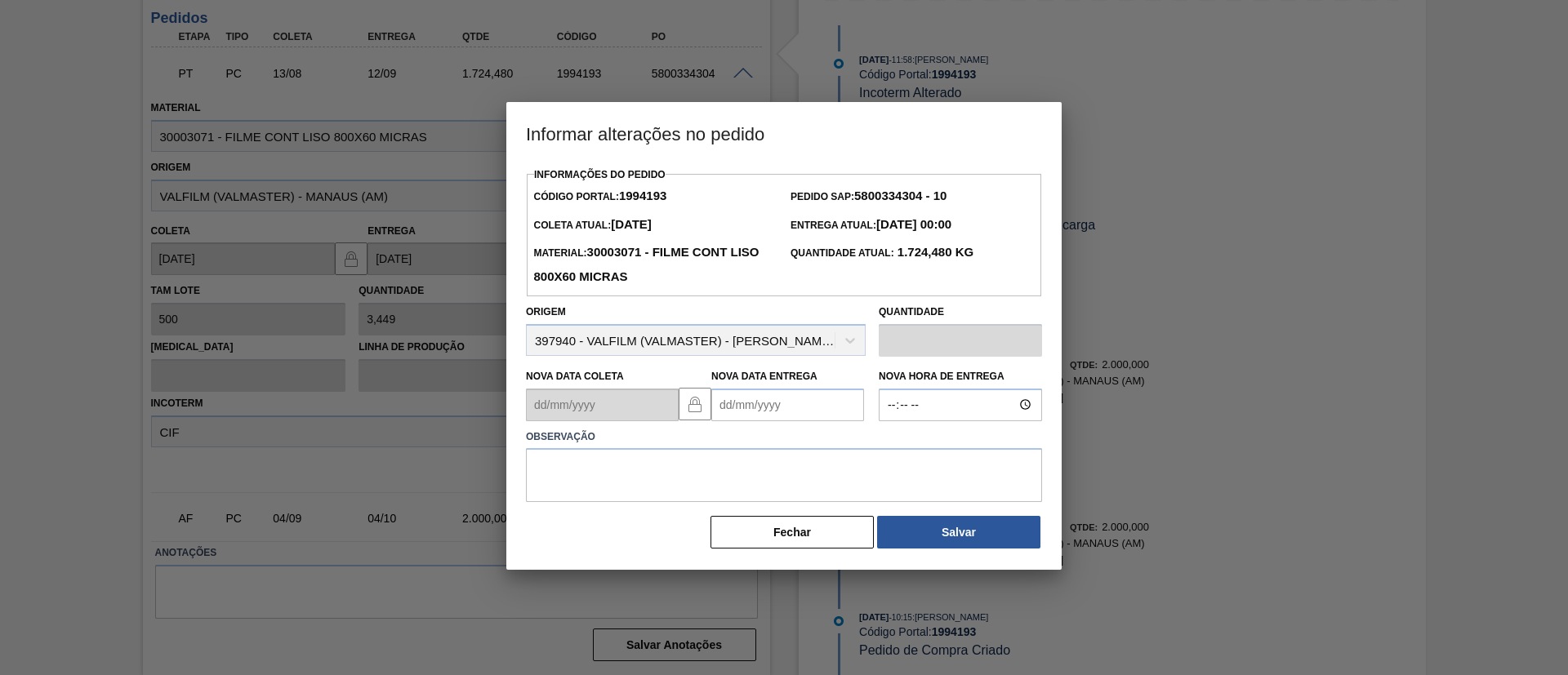
click at [769, 382] on label "Nova Data Entrega" at bounding box center [764, 376] width 106 height 11
click at [769, 389] on Entrega "Nova Data Entrega" at bounding box center [786, 405] width 153 height 33
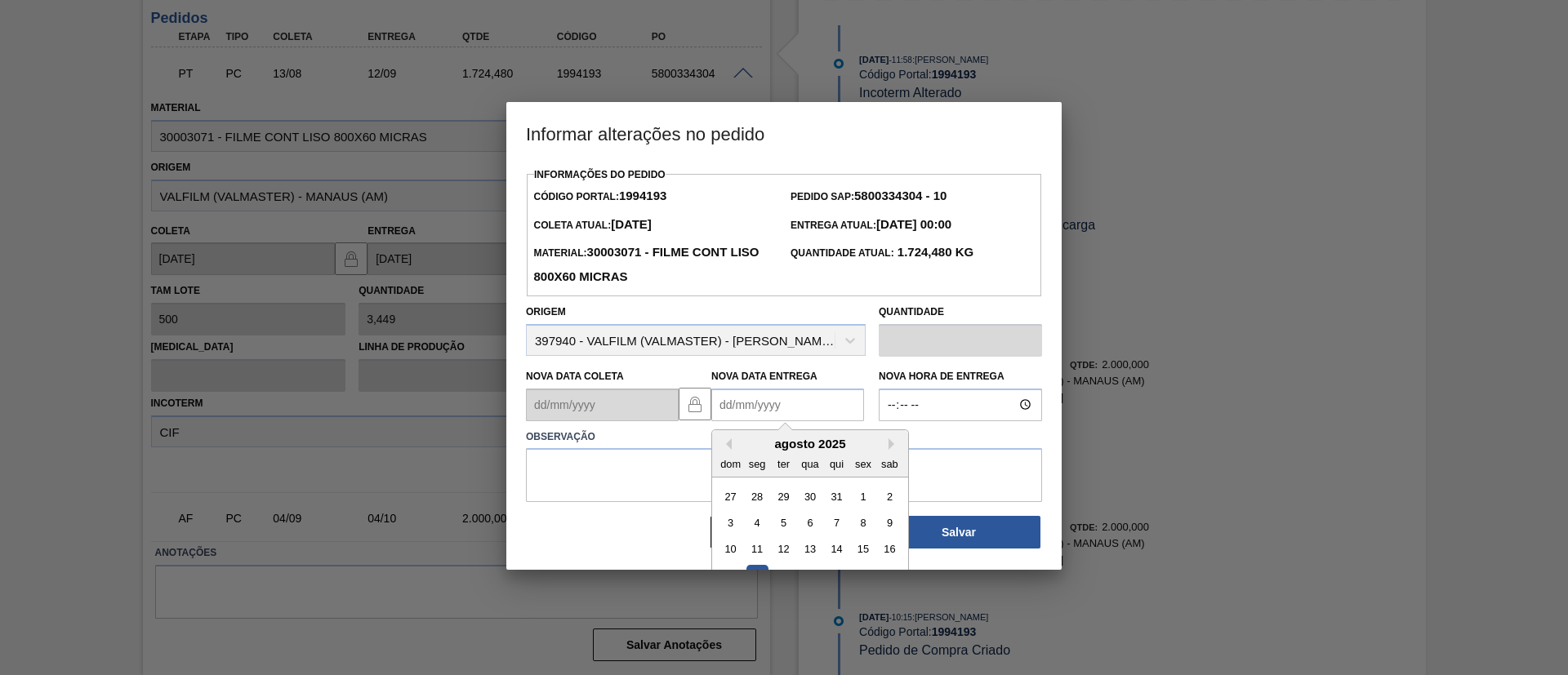
click at [772, 400] on Entrega "Nova Data Entrega" at bounding box center [786, 405] width 153 height 33
click at [889, 450] on button "Next Month" at bounding box center [893, 444] width 11 height 11
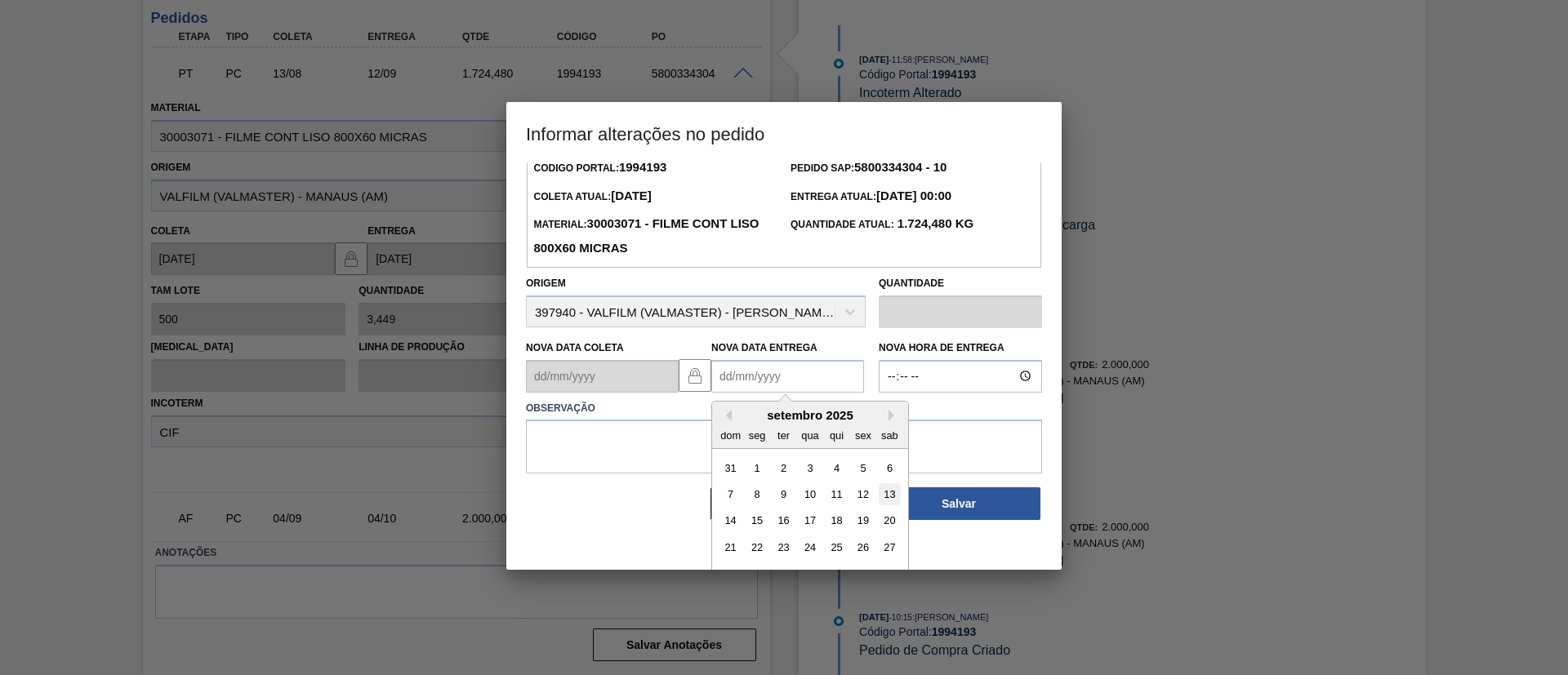
scroll to position [55, 0]
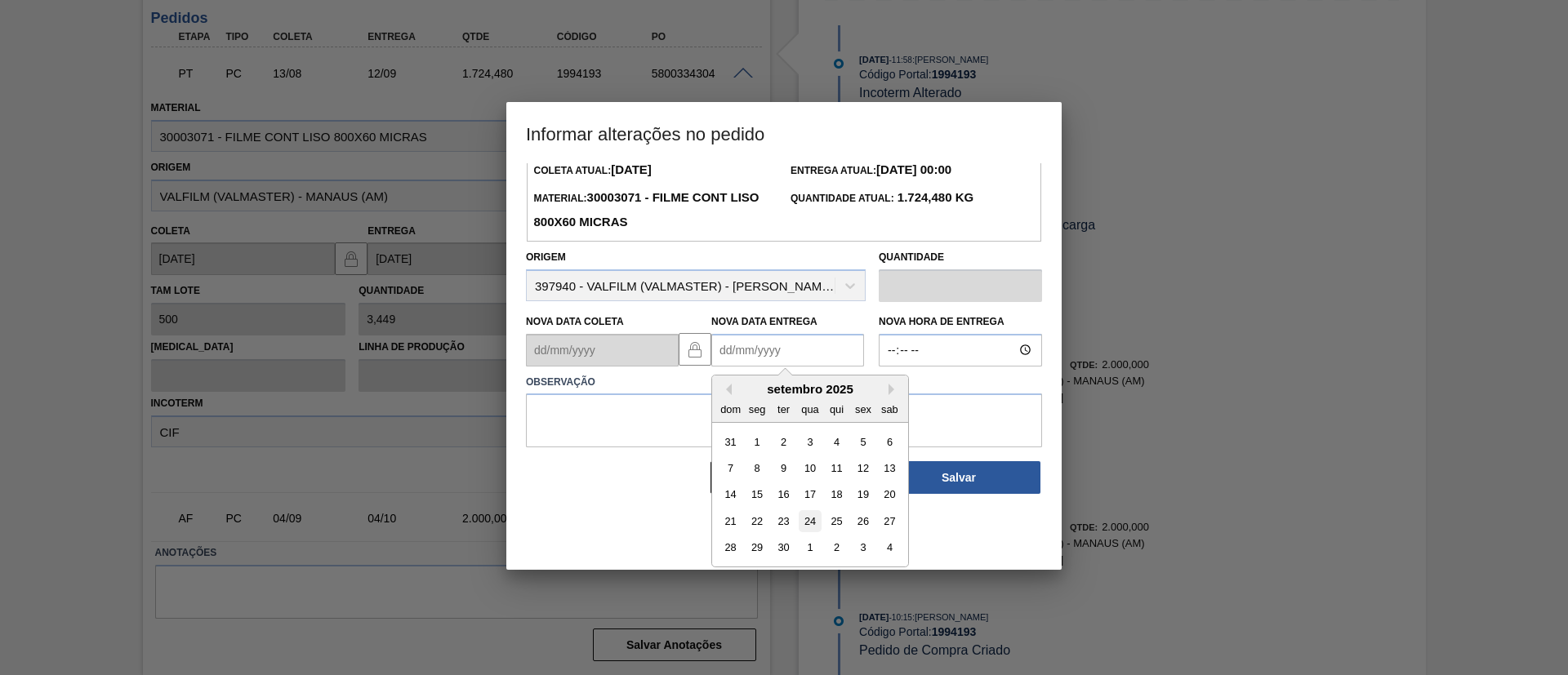
click at [813, 517] on div "24" at bounding box center [809, 521] width 22 height 22
type Entrega "24/09/2025"
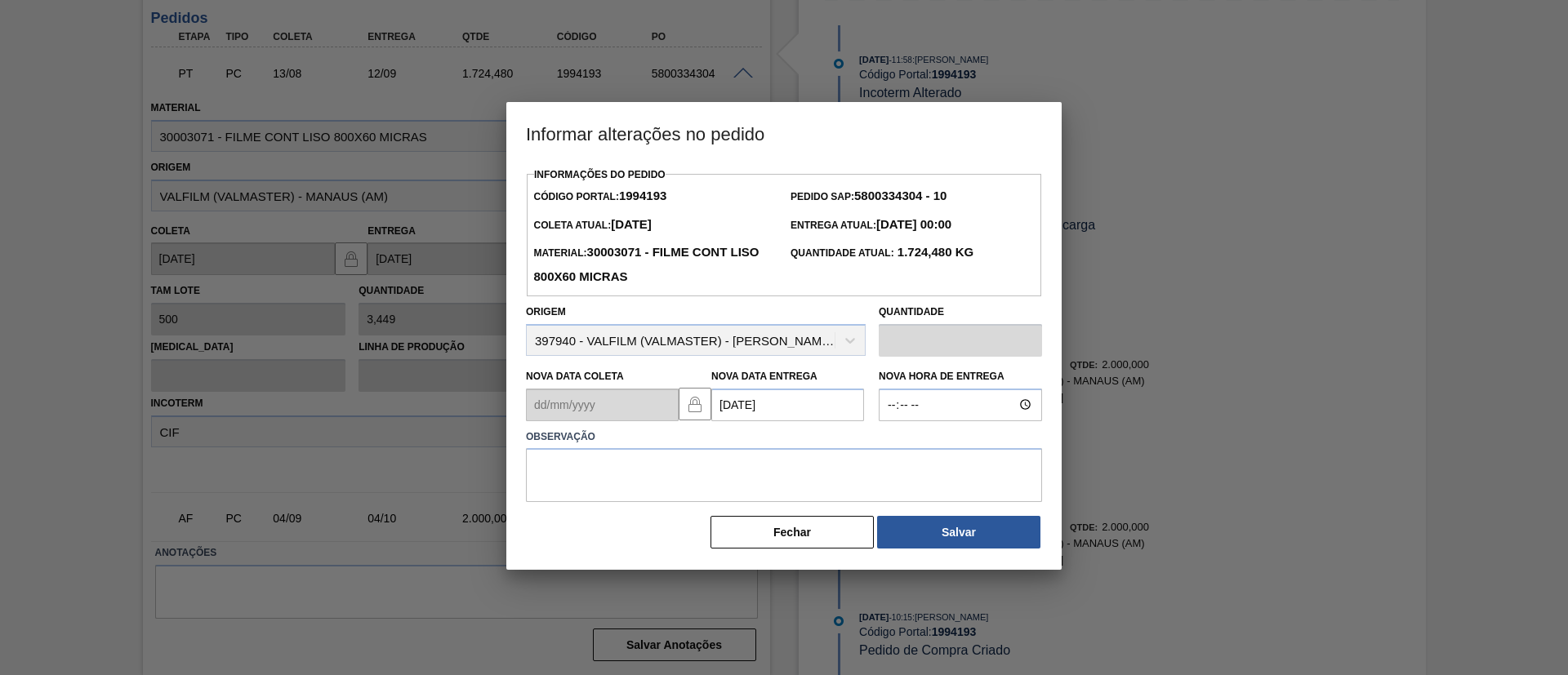
scroll to position [0, 0]
click at [776, 476] on textarea at bounding box center [784, 476] width 516 height 54
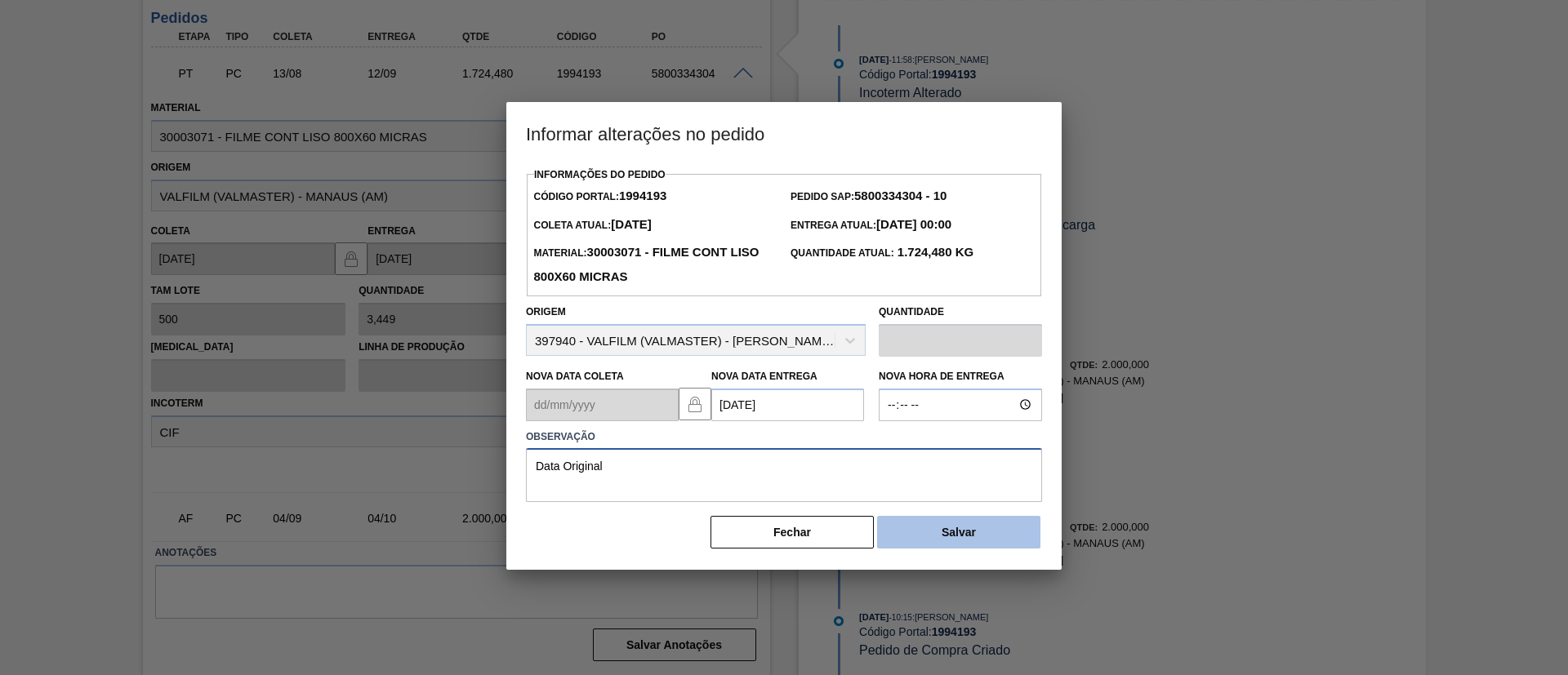
type textarea "Data Original"
click at [937, 535] on button "Salvar" at bounding box center [959, 532] width 163 height 33
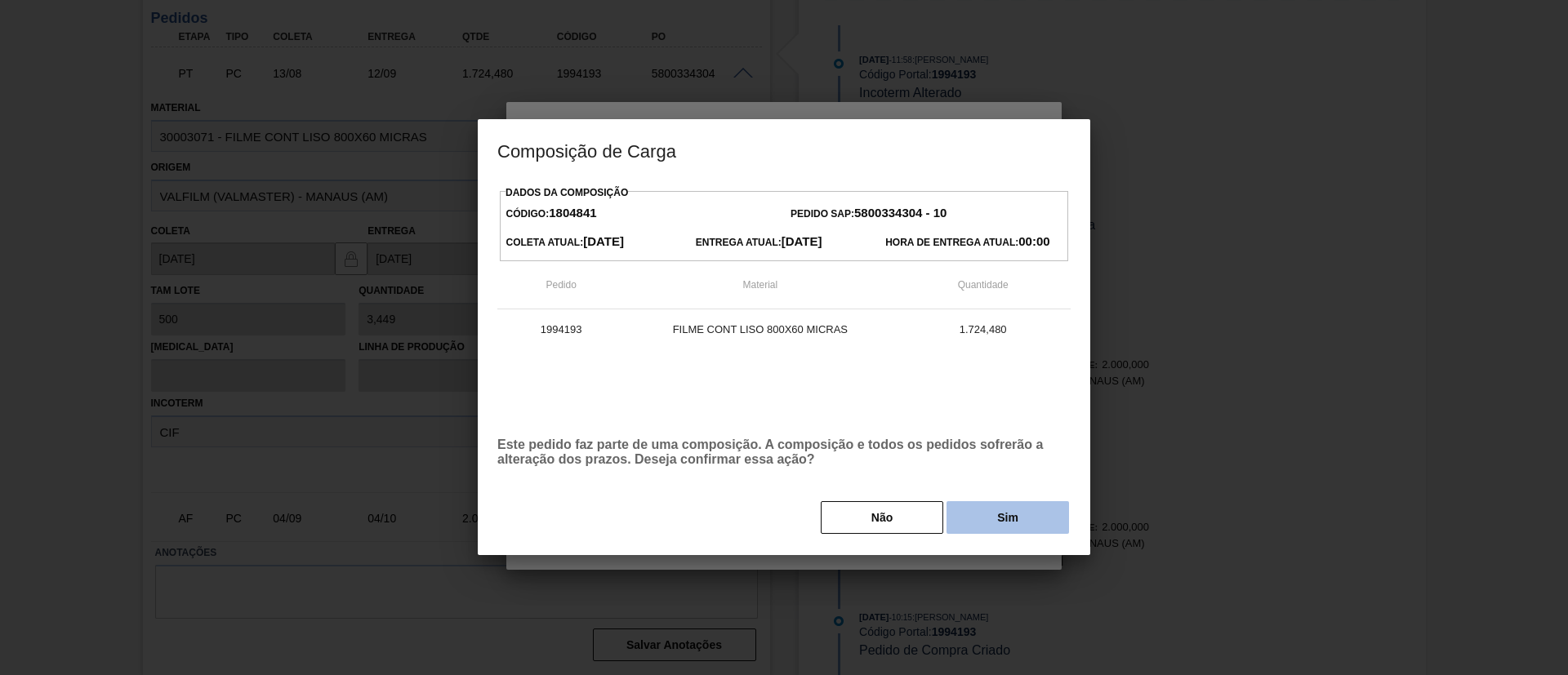
click at [992, 523] on button "Sim" at bounding box center [1007, 517] width 123 height 33
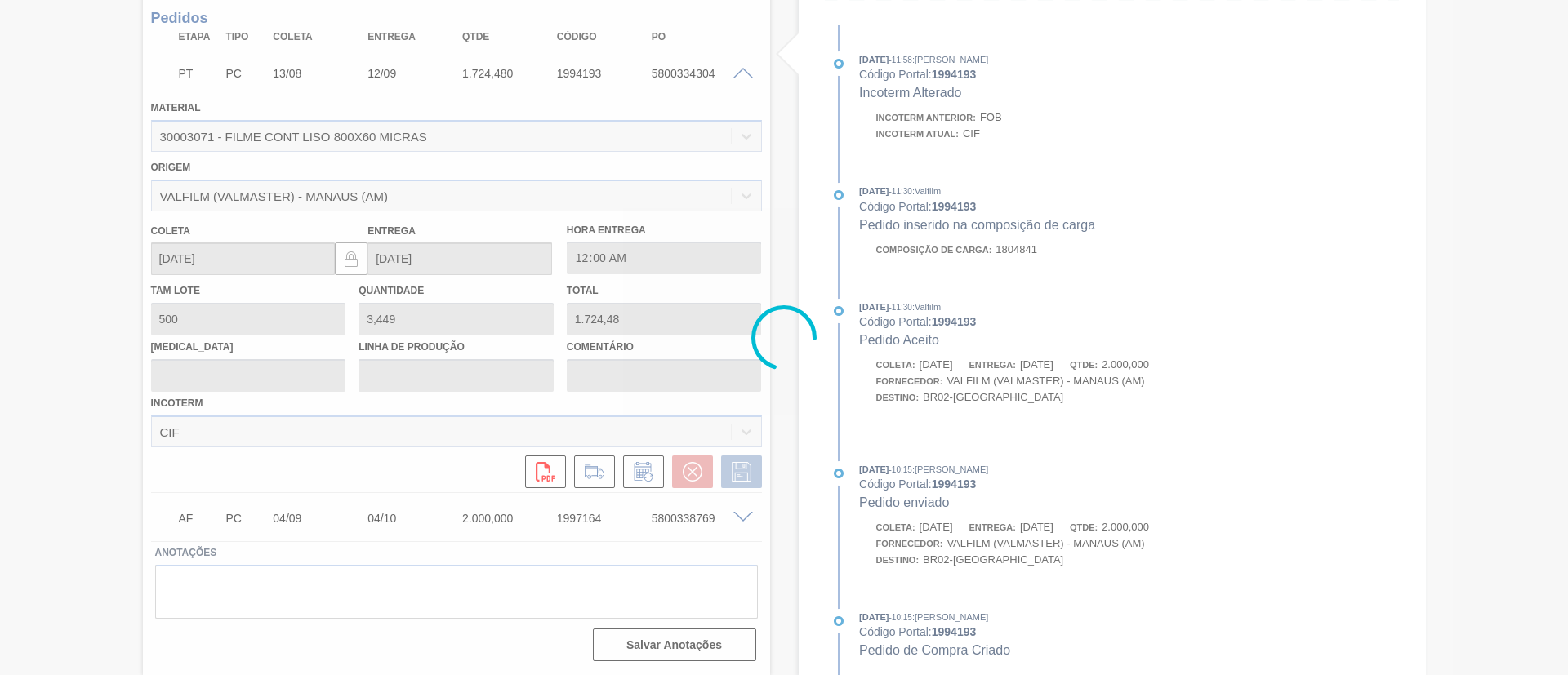
scroll to position [928, 0]
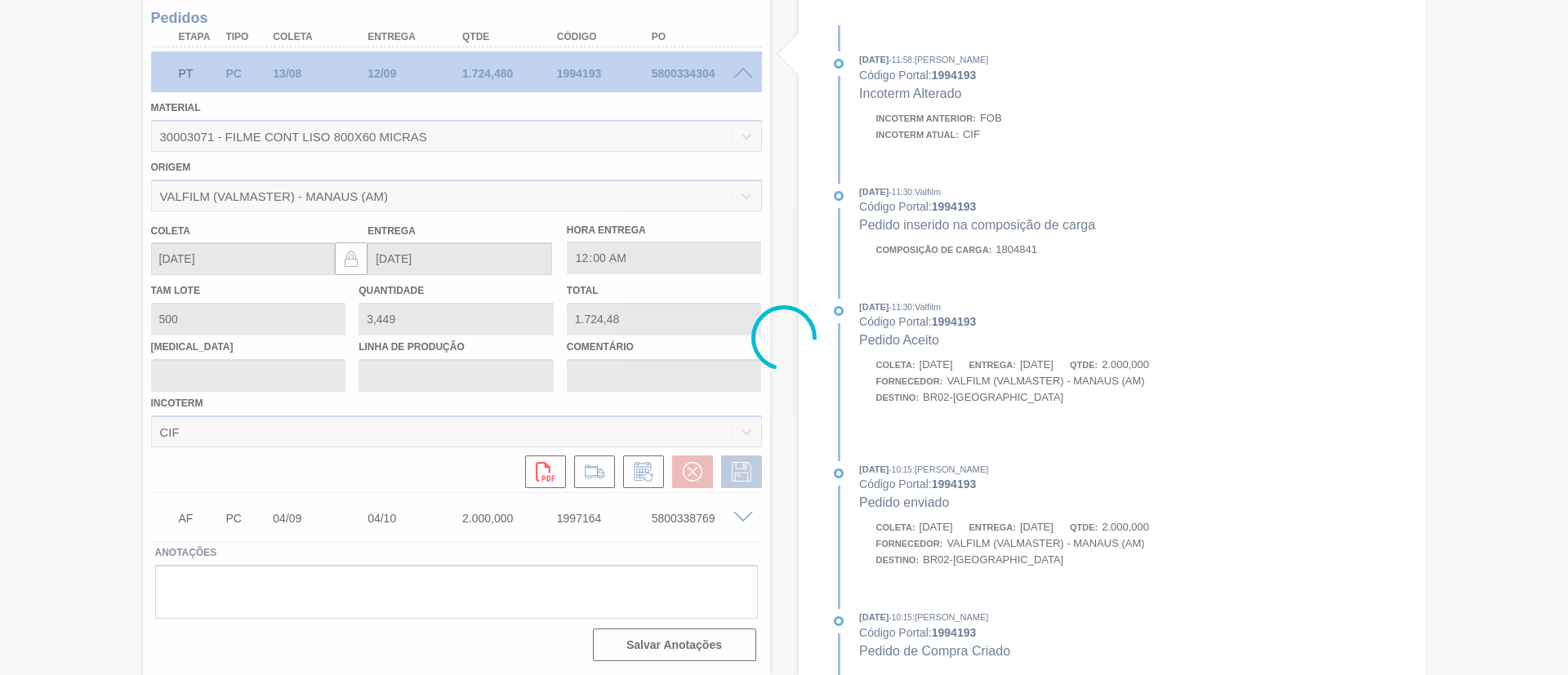
type input "Data Original"
type input "24/09/2025"
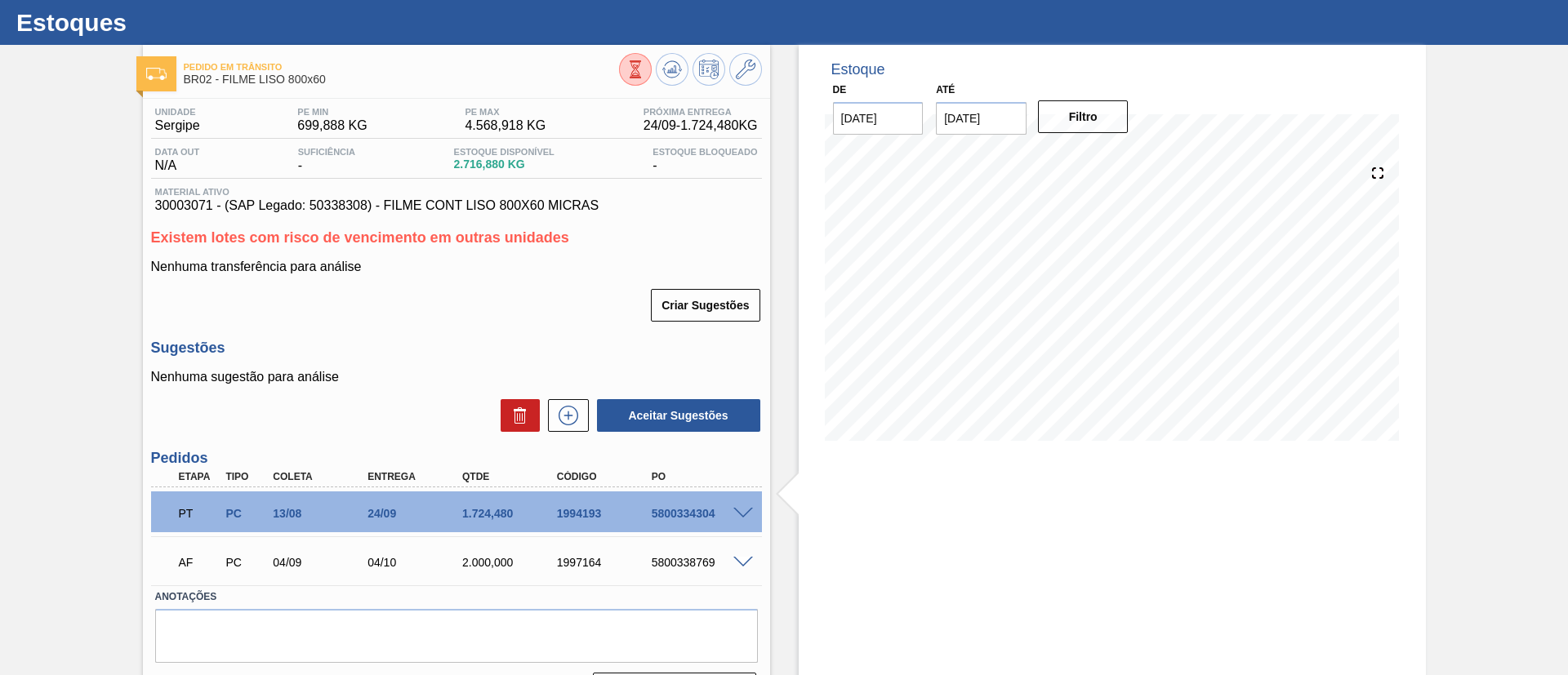
scroll to position [0, 0]
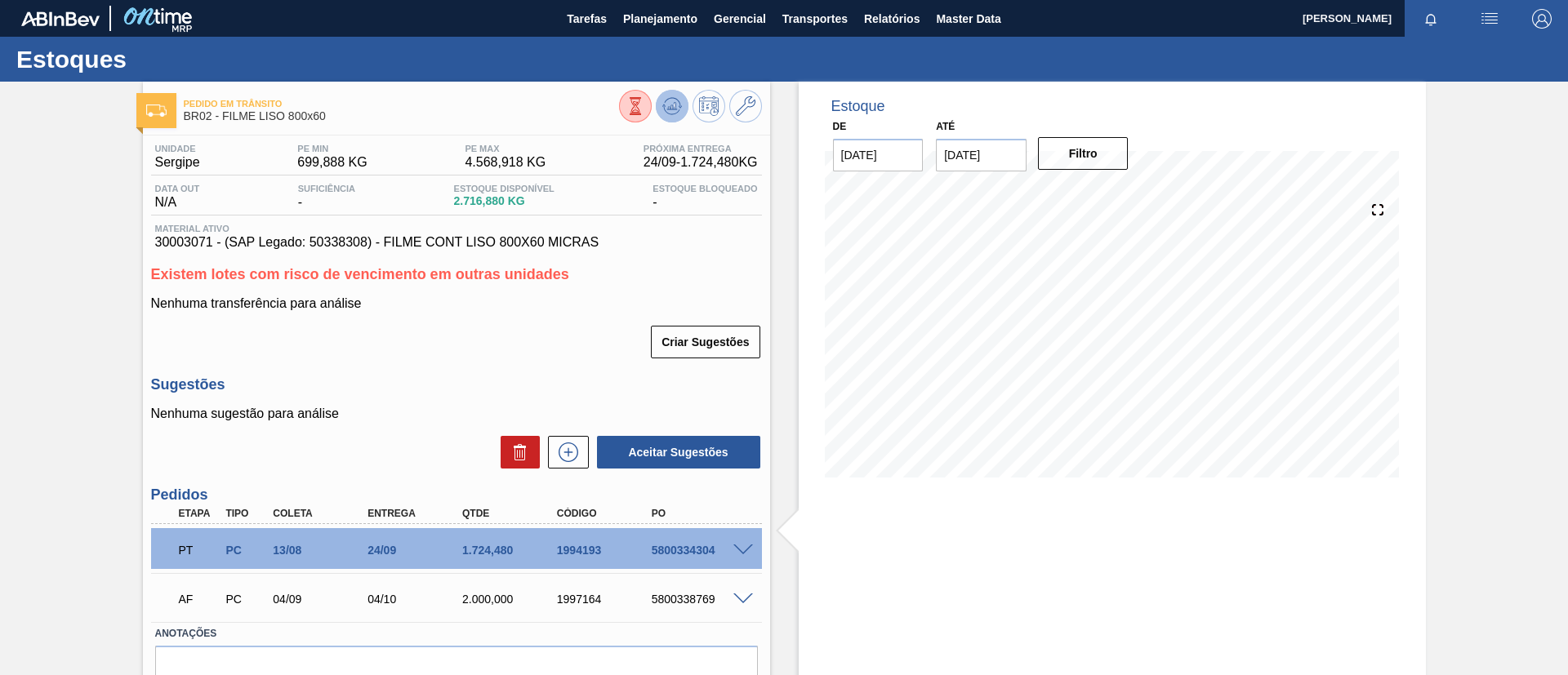
click at [644, 97] on icon at bounding box center [635, 106] width 18 height 18
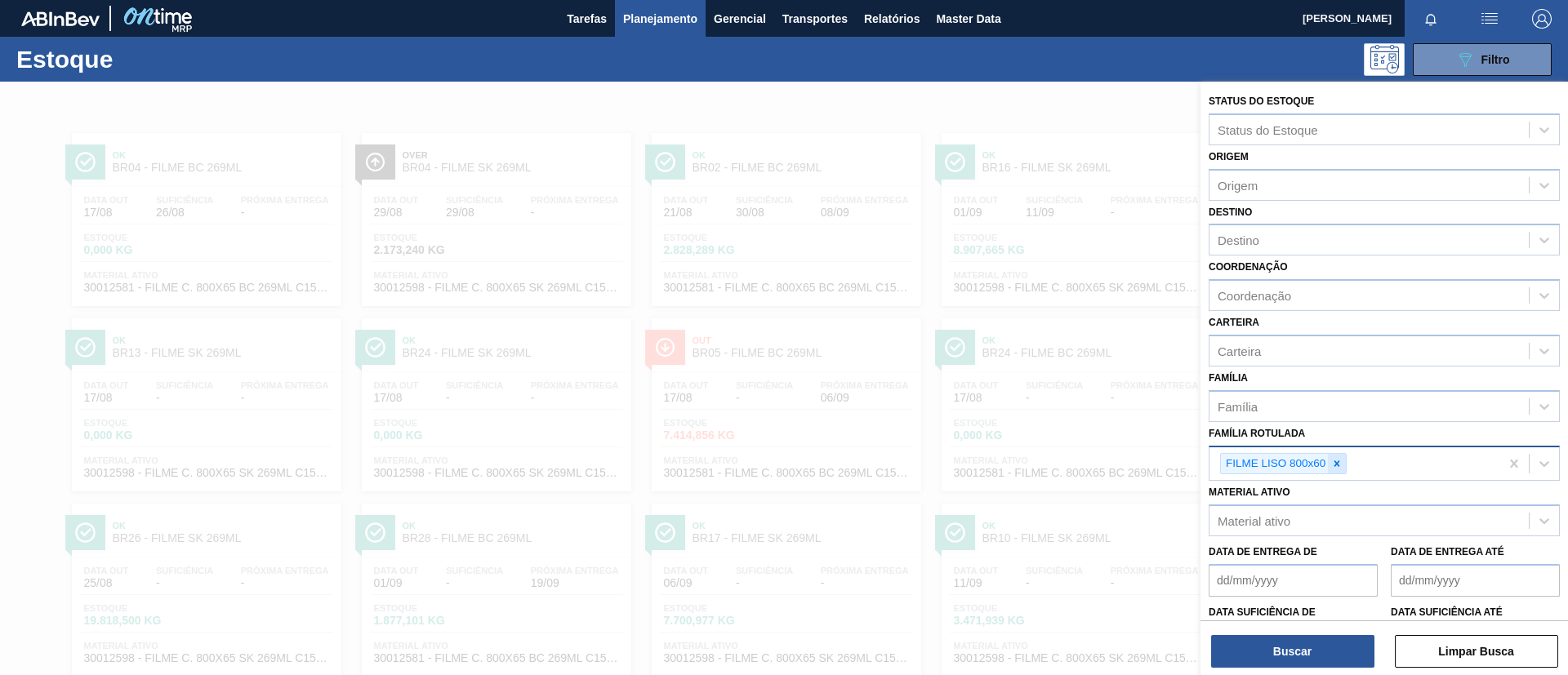
click at [1343, 463] on icon at bounding box center [1336, 464] width 11 height 11
type Rotulada "3"
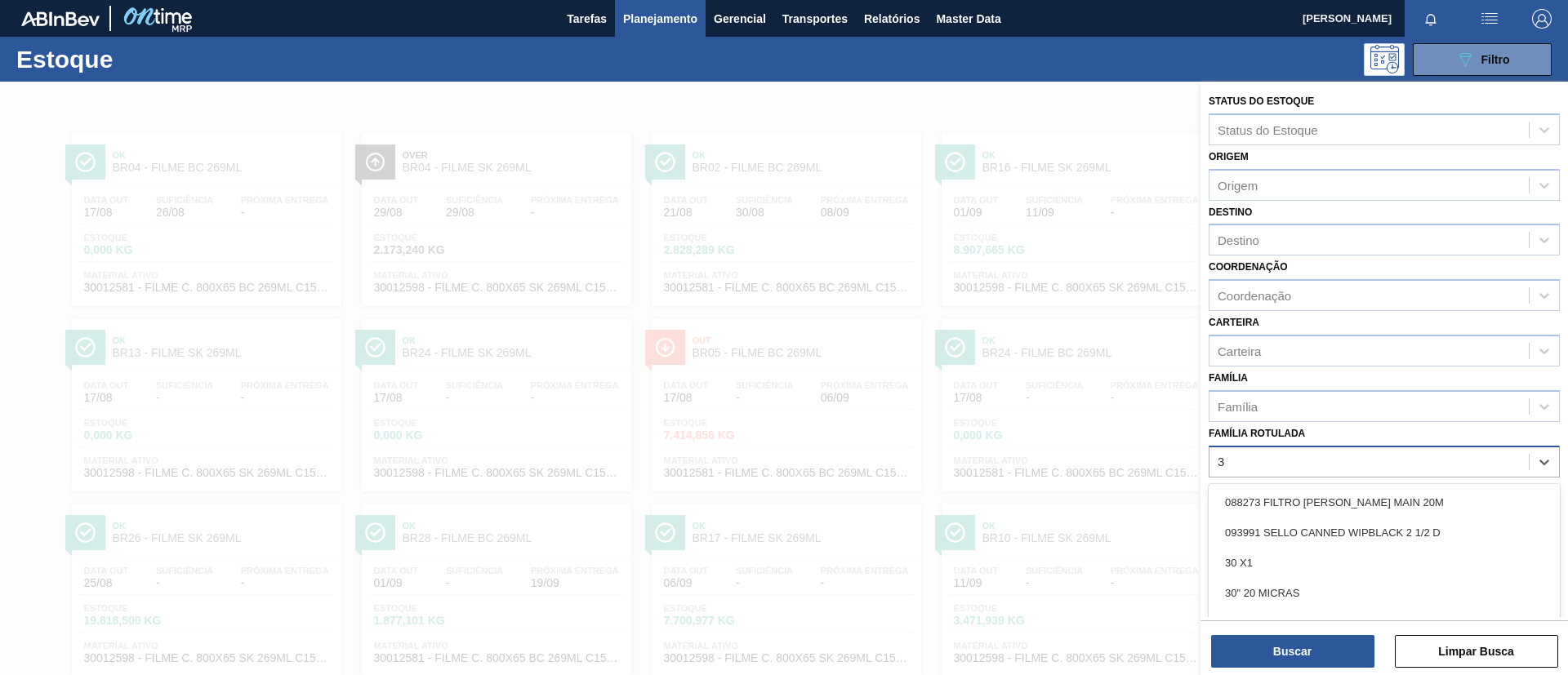
scroll to position [61, 0]
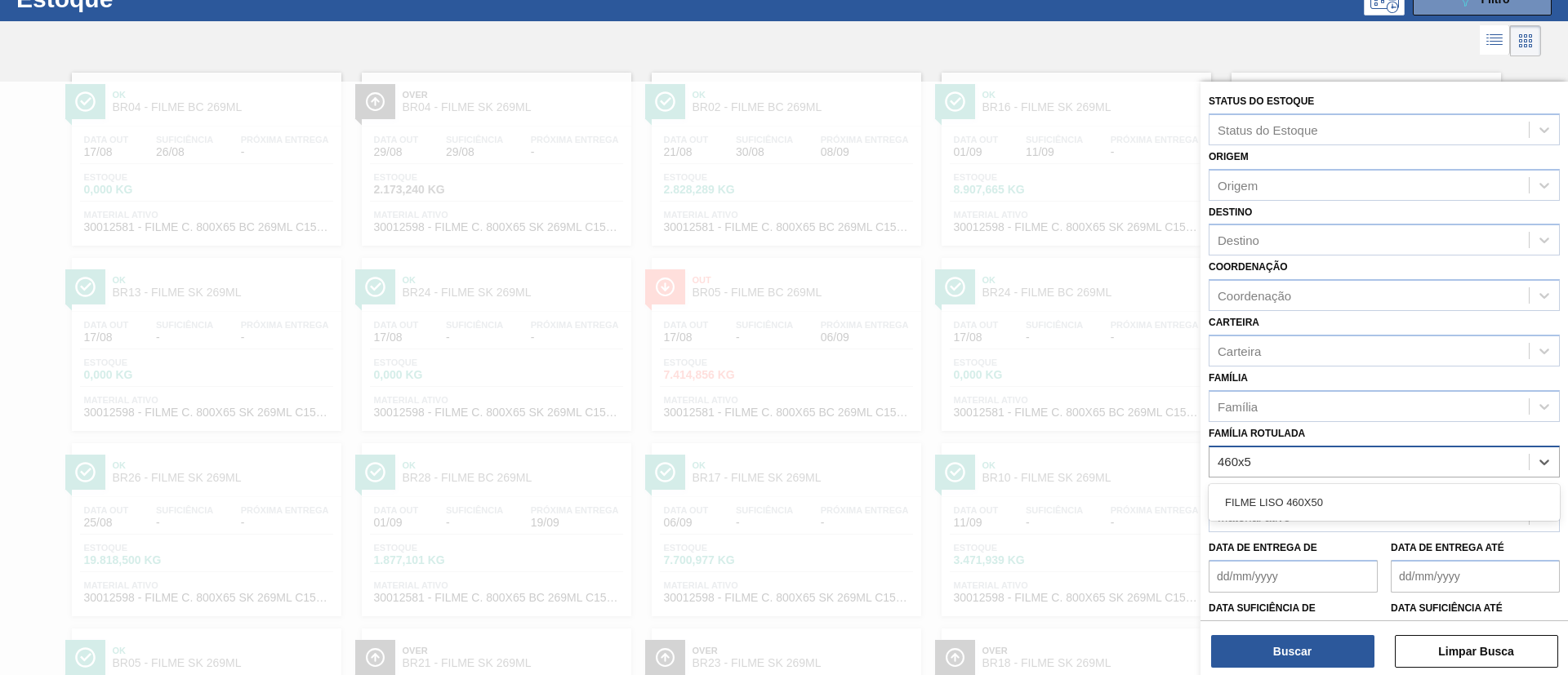
type Rotulada "460x50"
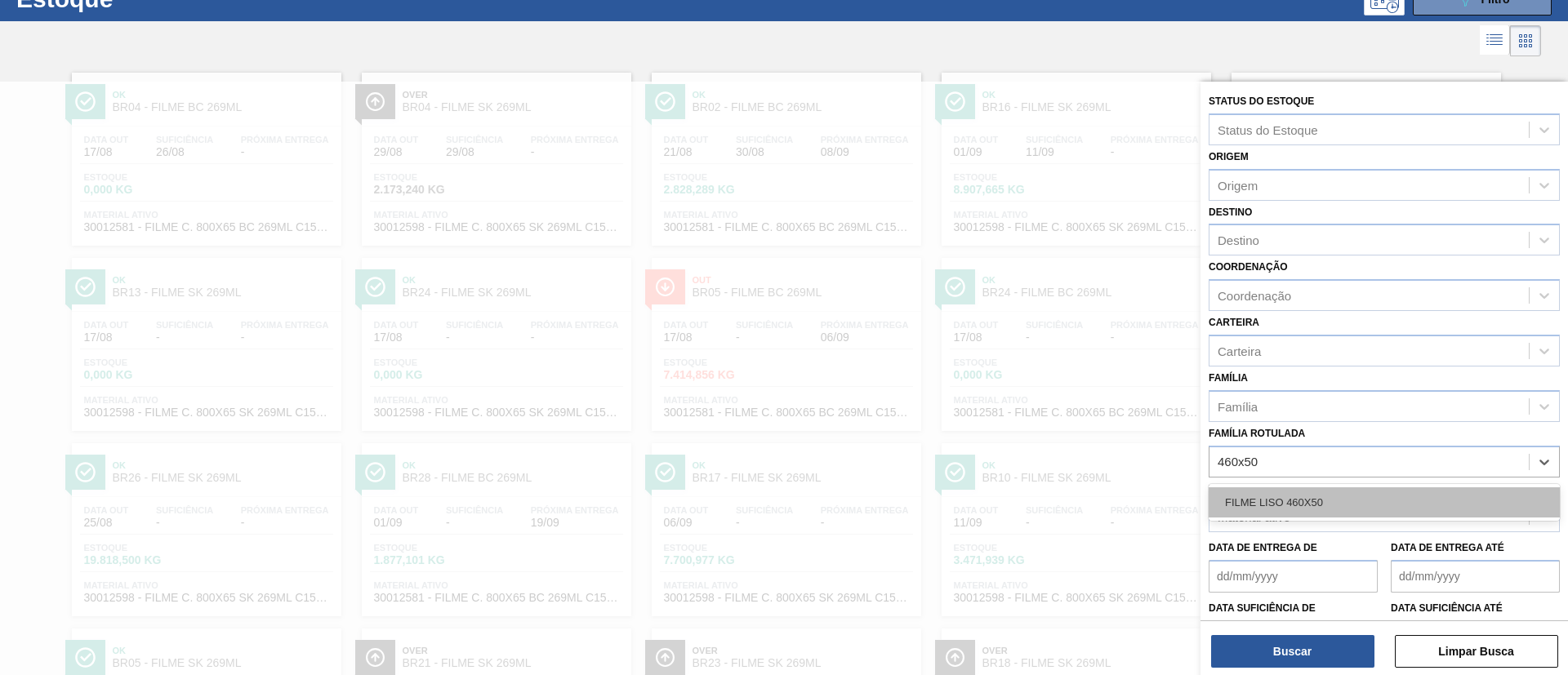
click at [1363, 501] on div "FILME LISO 460X50" at bounding box center [1384, 503] width 351 height 30
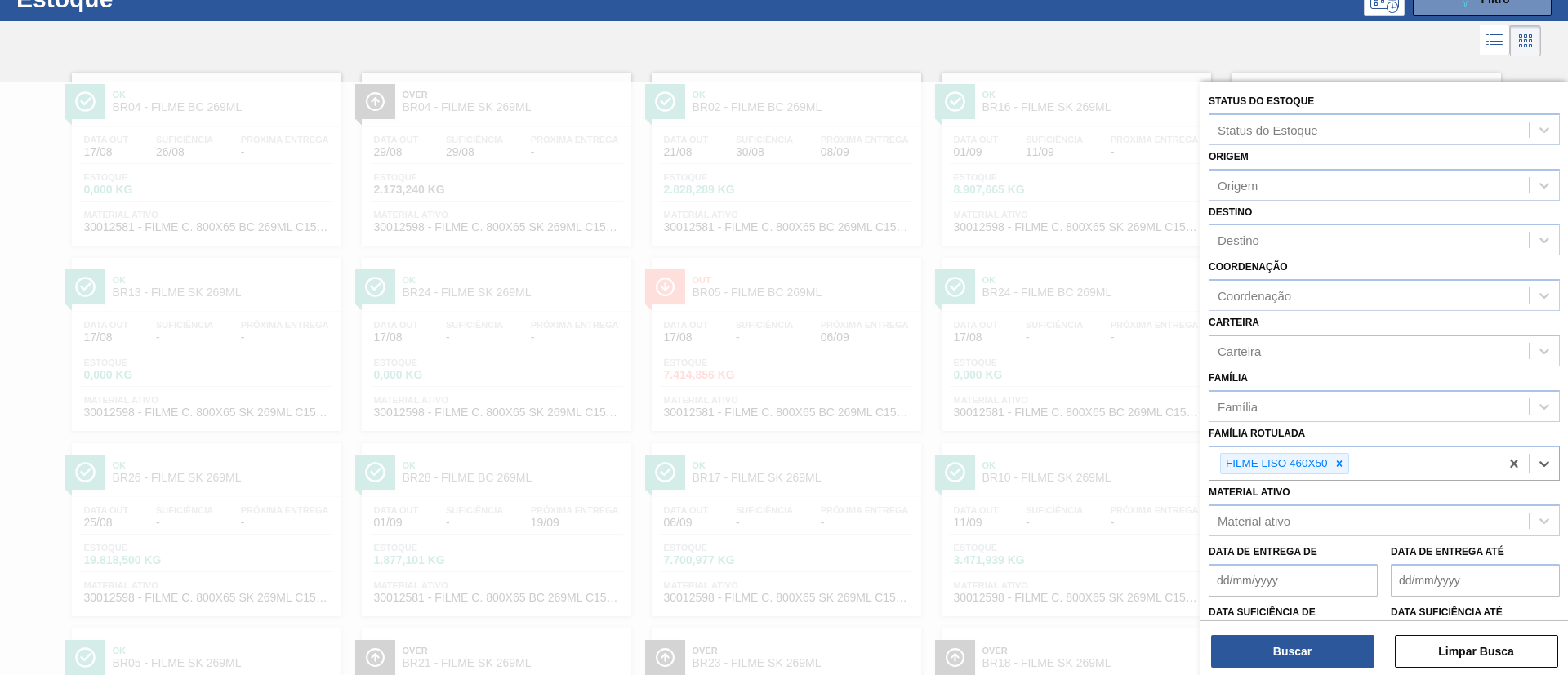
click at [1291, 672] on div "Status do Estoque Status do Estoque Origem Origem Destino Destino Coordenação C…" at bounding box center [1384, 380] width 368 height 597
click at [1289, 656] on button "Buscar" at bounding box center [1293, 651] width 163 height 33
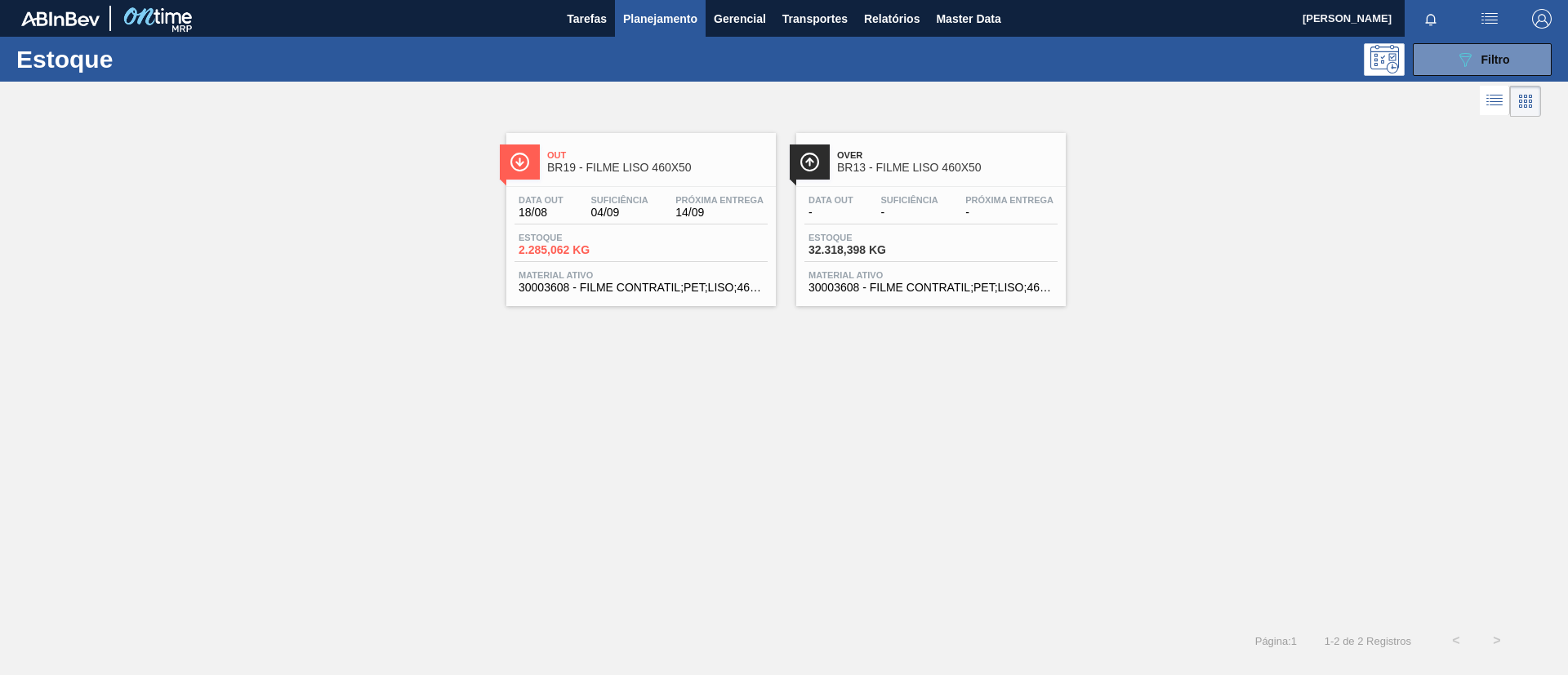
click at [941, 169] on span "BR13 - FILME LISO 460X50" at bounding box center [947, 168] width 220 height 12
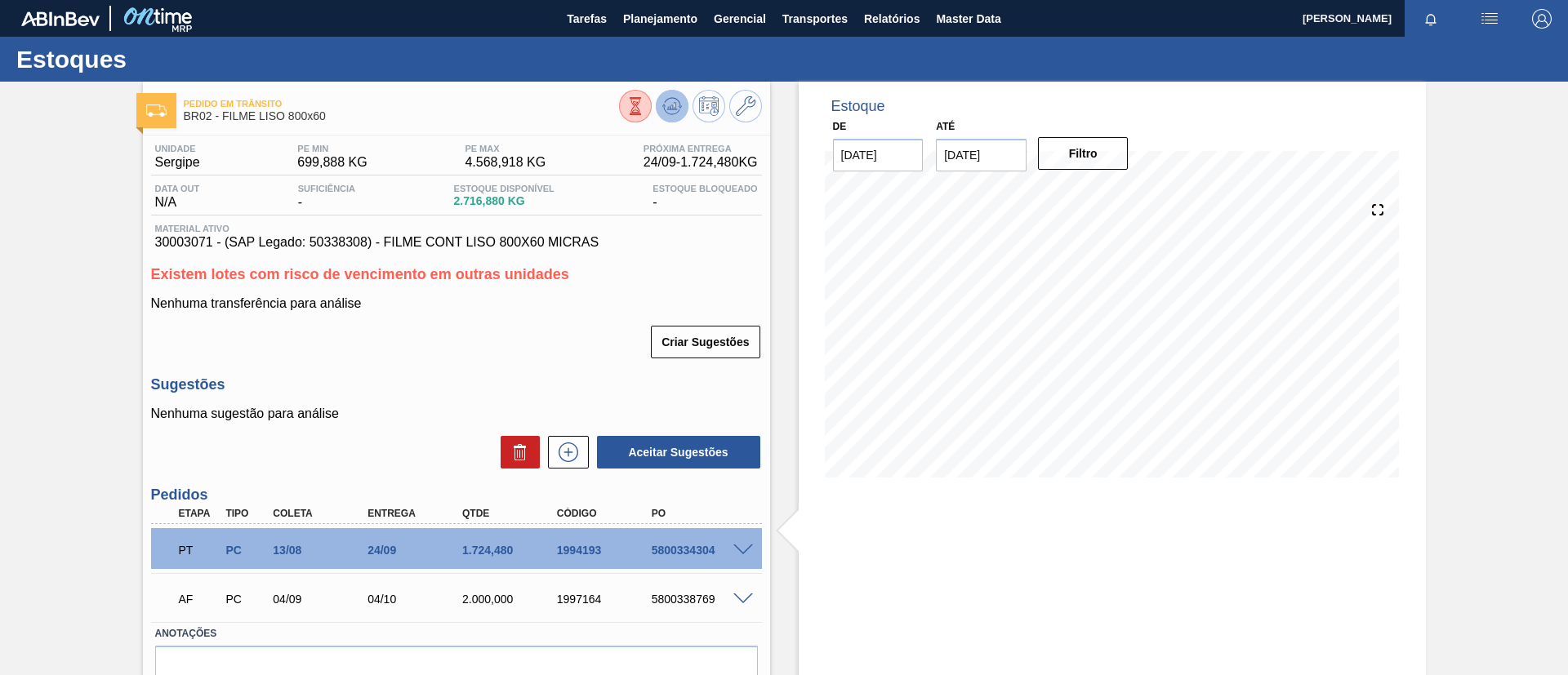
click at [644, 105] on icon at bounding box center [635, 106] width 18 height 18
click at [639, 110] on icon at bounding box center [635, 106] width 18 height 18
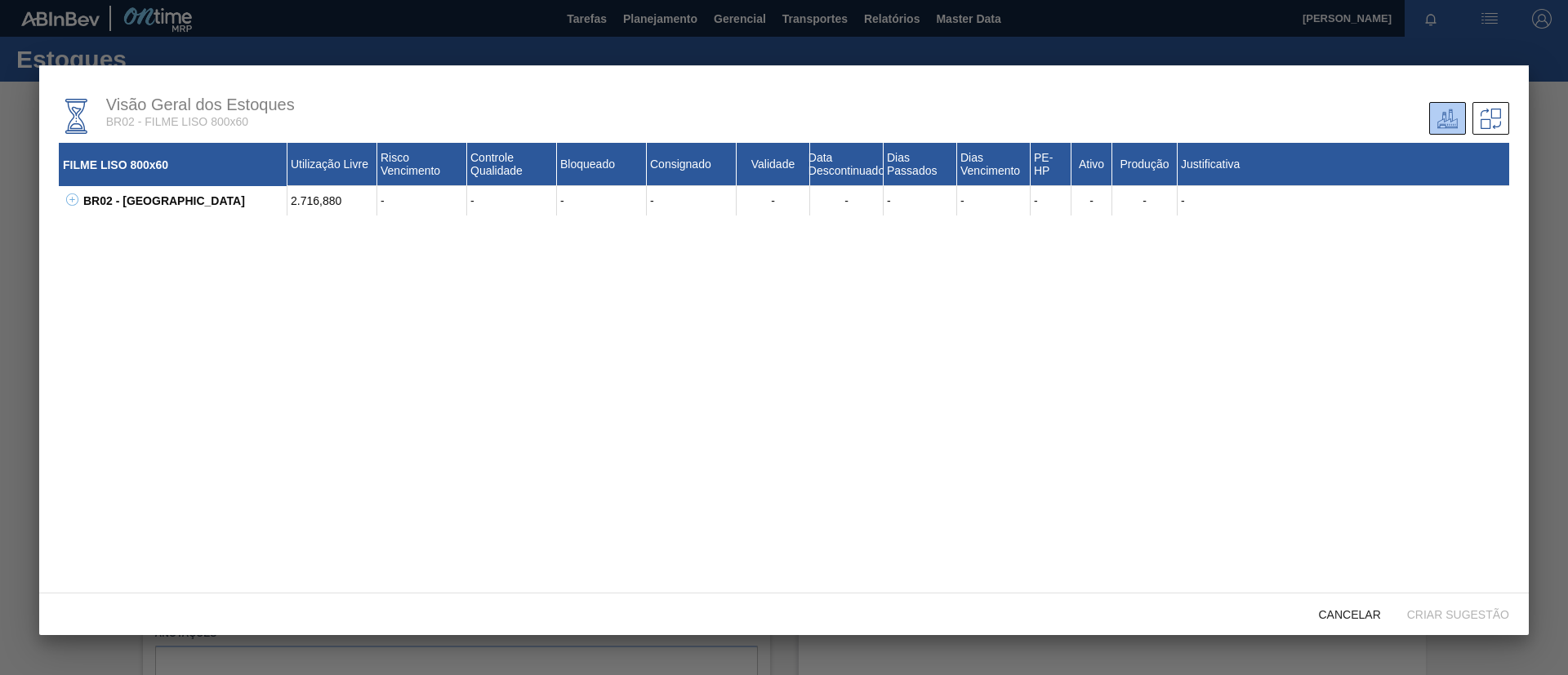
click at [1557, 137] on div at bounding box center [784, 337] width 1568 height 675
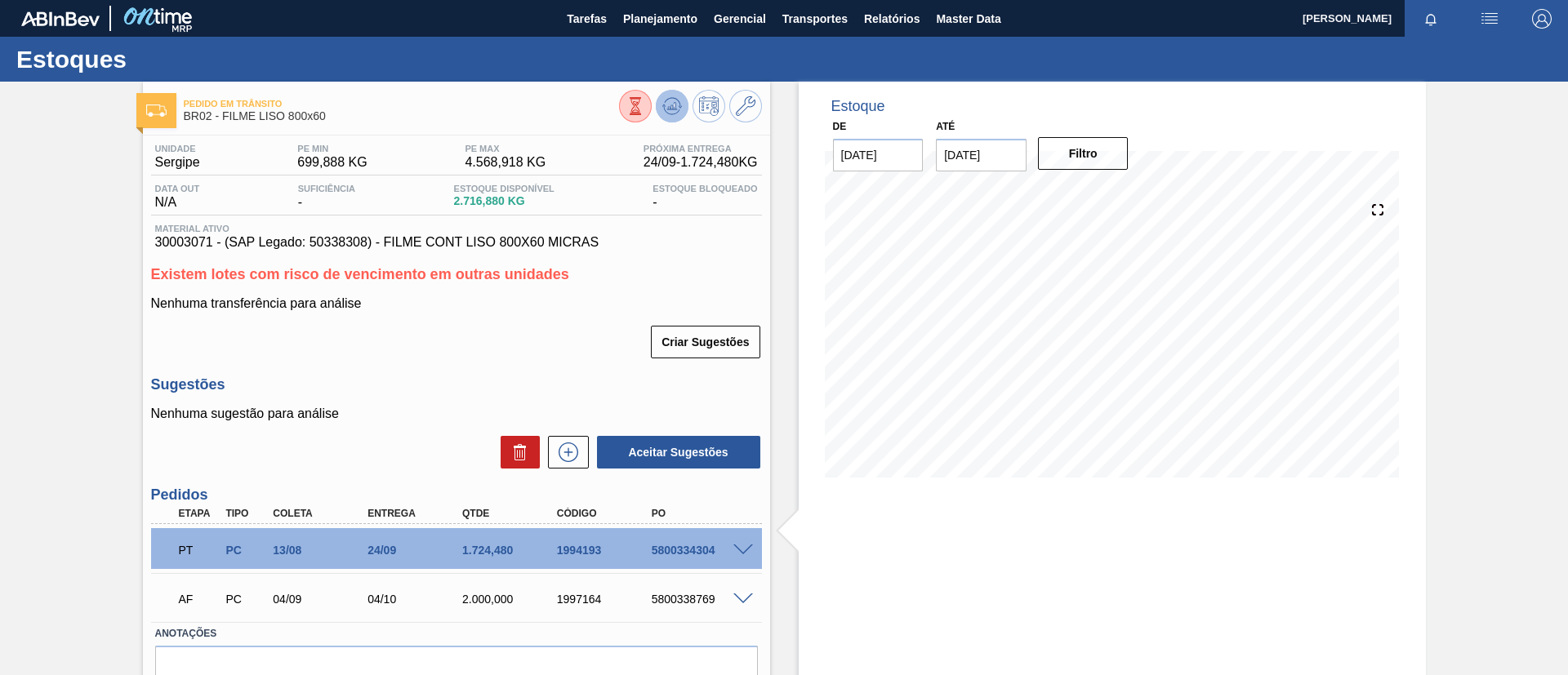
click at [672, 93] on button at bounding box center [672, 106] width 33 height 33
click at [660, 13] on span "Planejamento" at bounding box center [660, 19] width 75 height 20
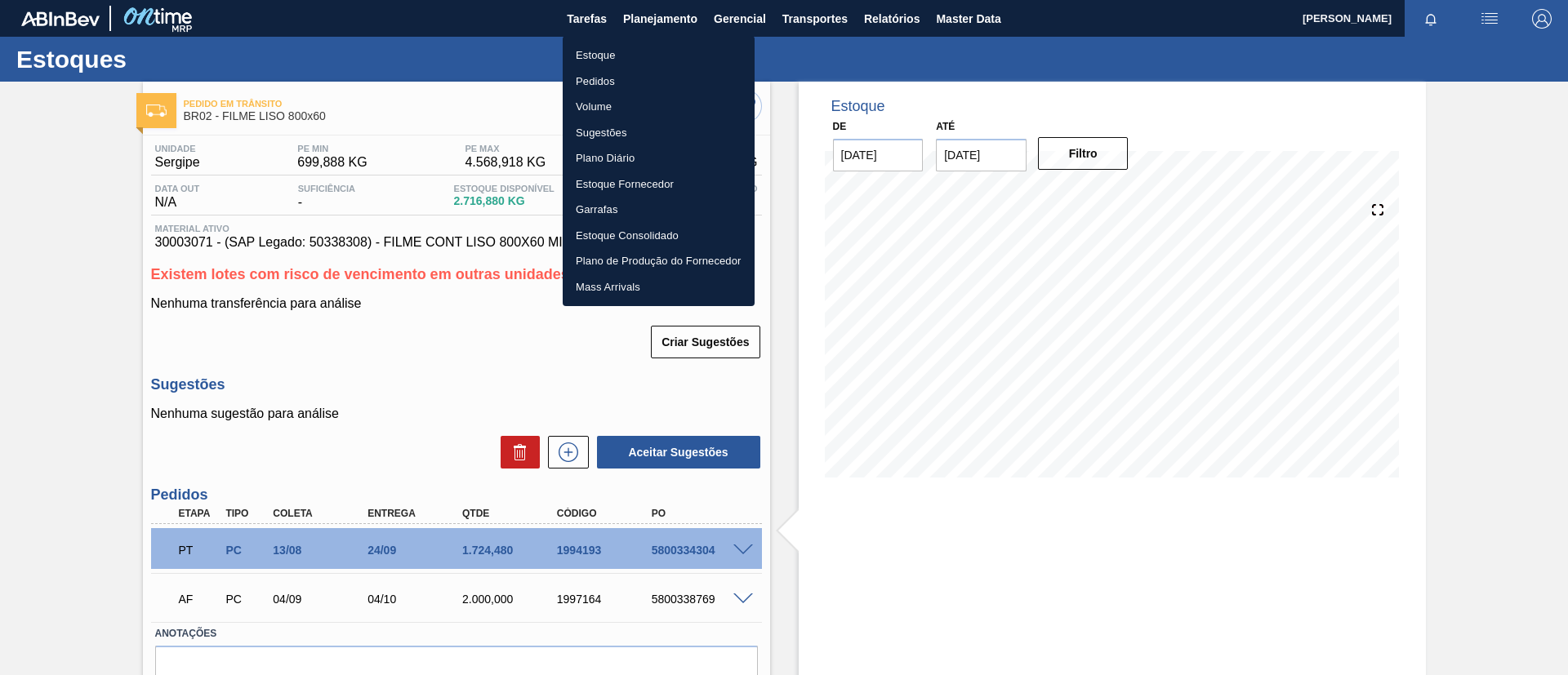
click at [671, 78] on li "Pedidos" at bounding box center [658, 82] width 192 height 26
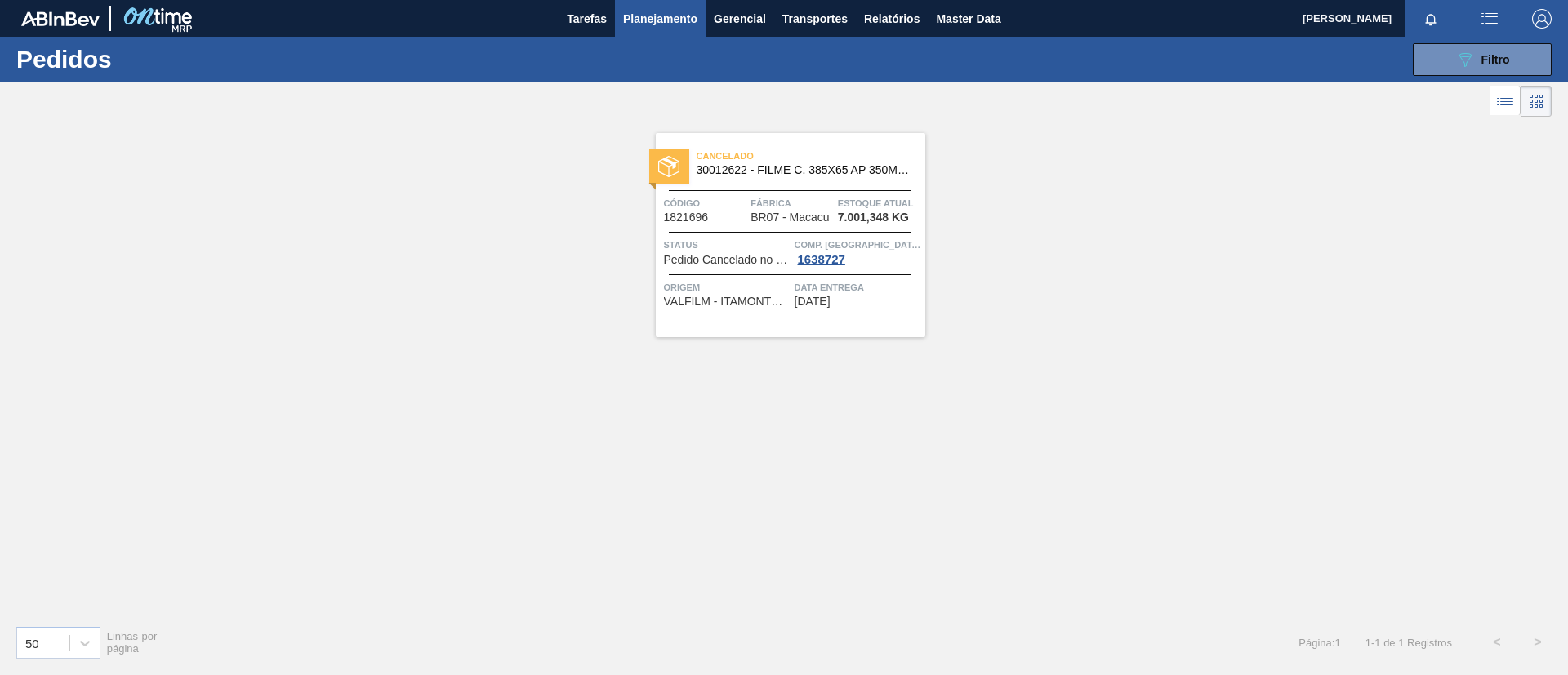
click at [1465, 75] on button "089F7B8B-B2A5-4AFE-B5C0-19BA573D28AC Filtro" at bounding box center [1481, 59] width 139 height 33
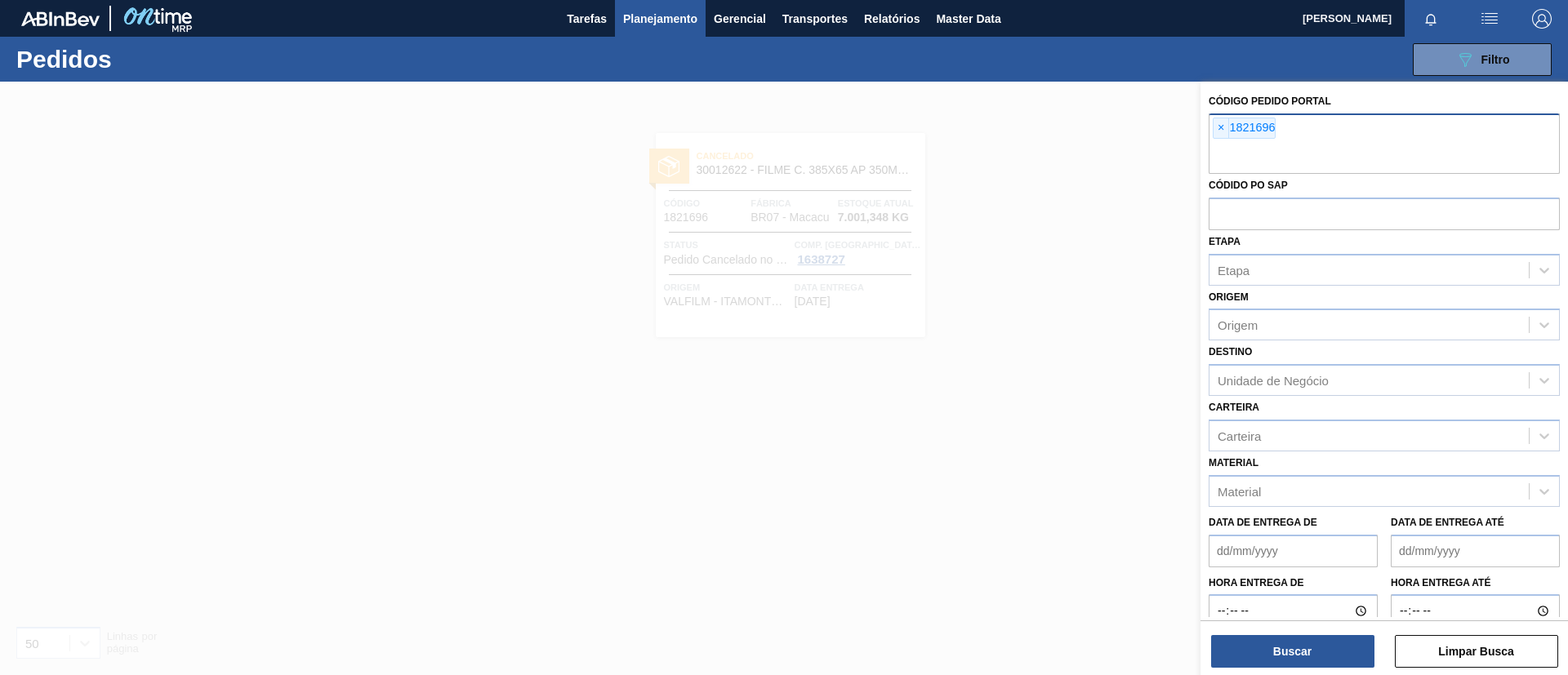
click at [1227, 130] on span "×" at bounding box center [1221, 129] width 16 height 20
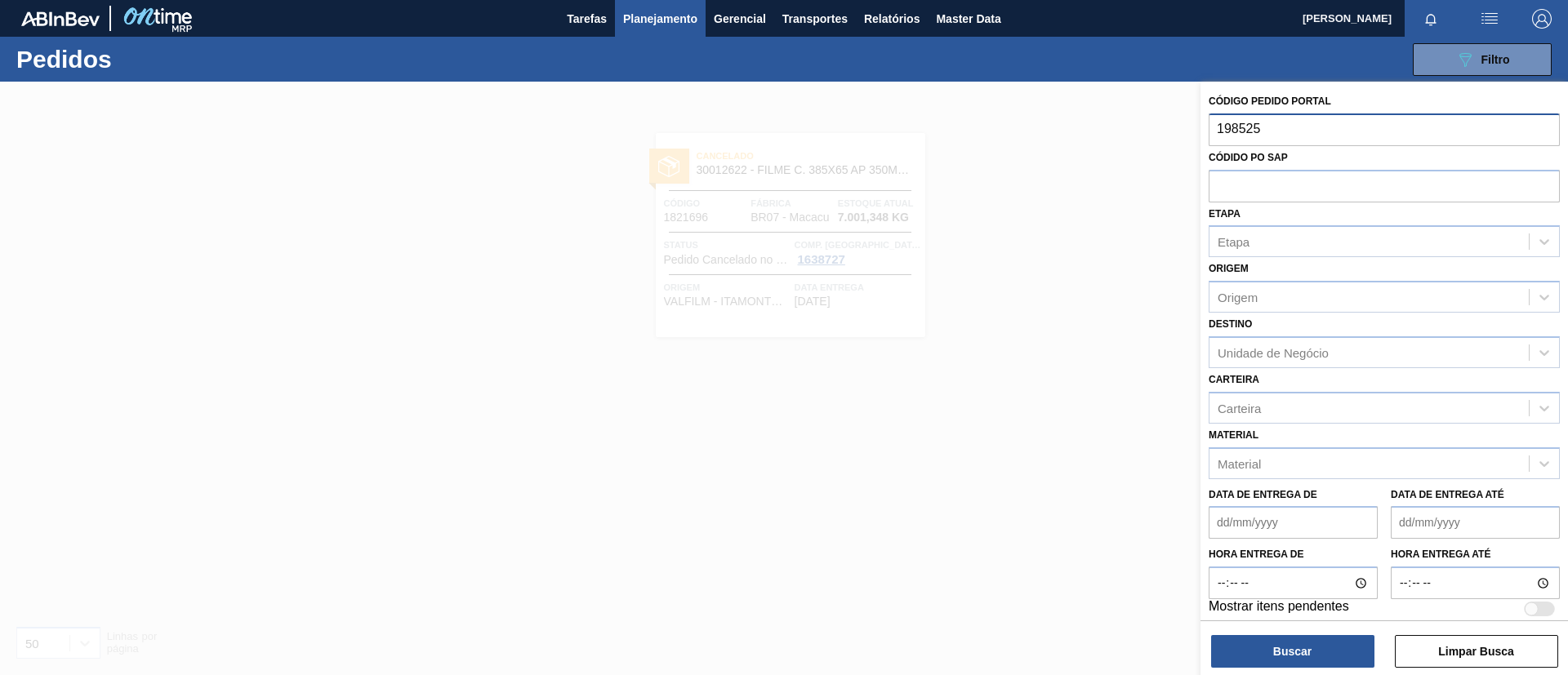
type input "1985253"
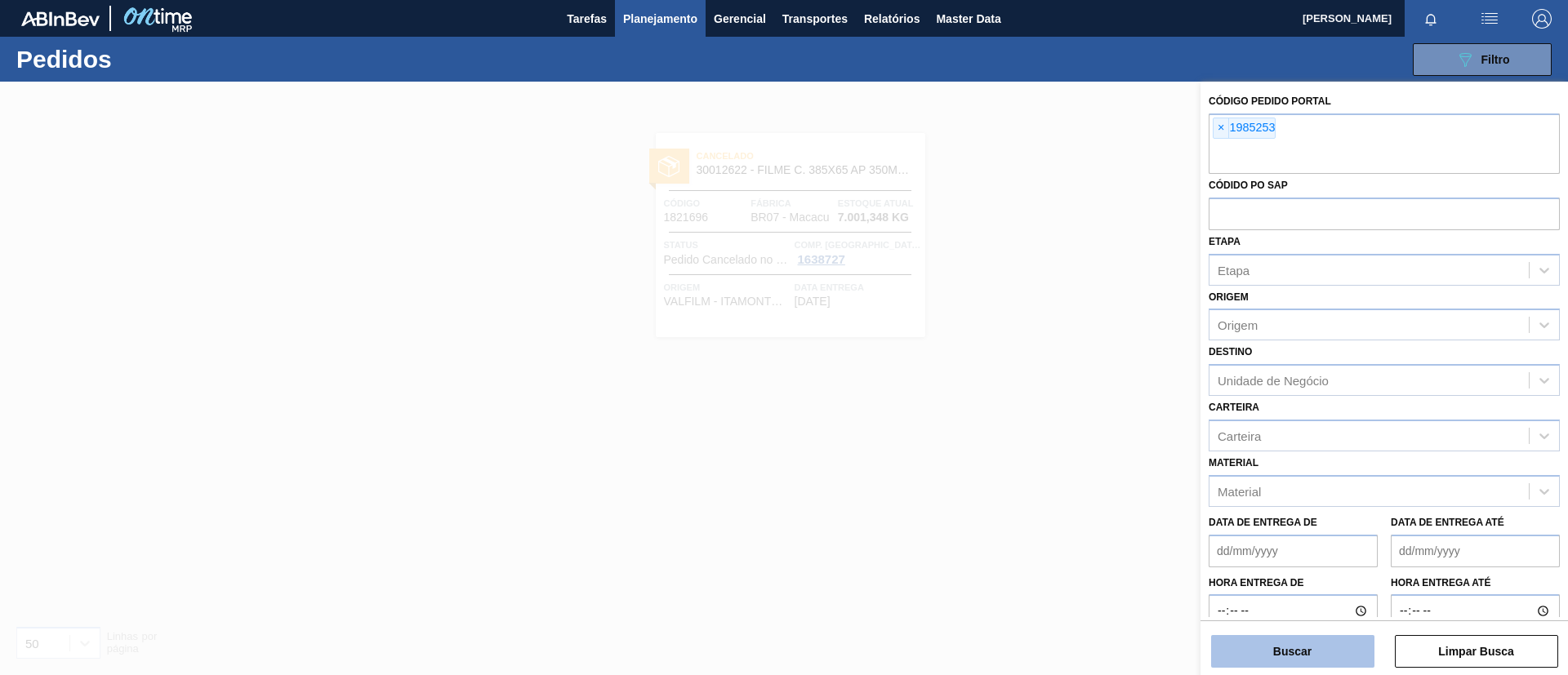
click at [1321, 651] on button "Buscar" at bounding box center [1293, 651] width 163 height 33
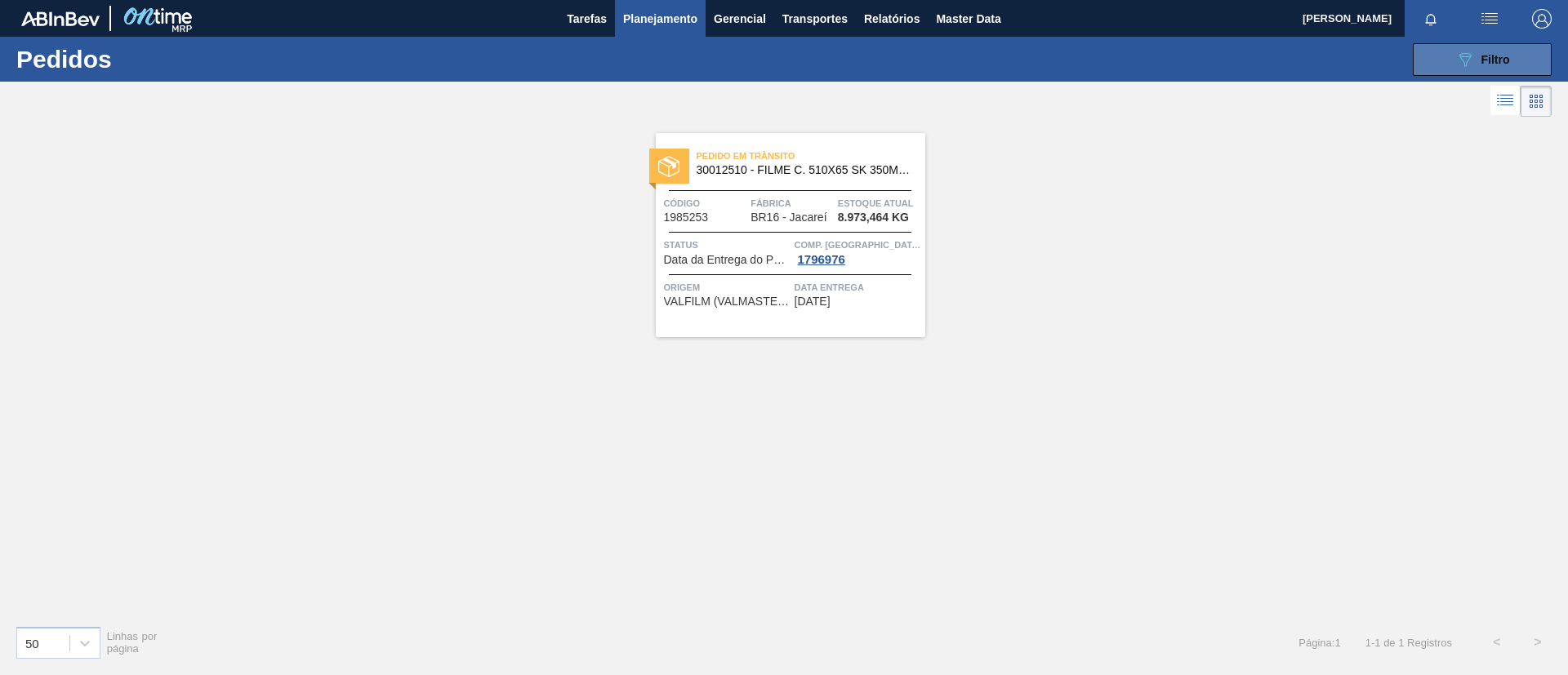
click at [1501, 58] on span "Filtro" at bounding box center [1495, 59] width 29 height 13
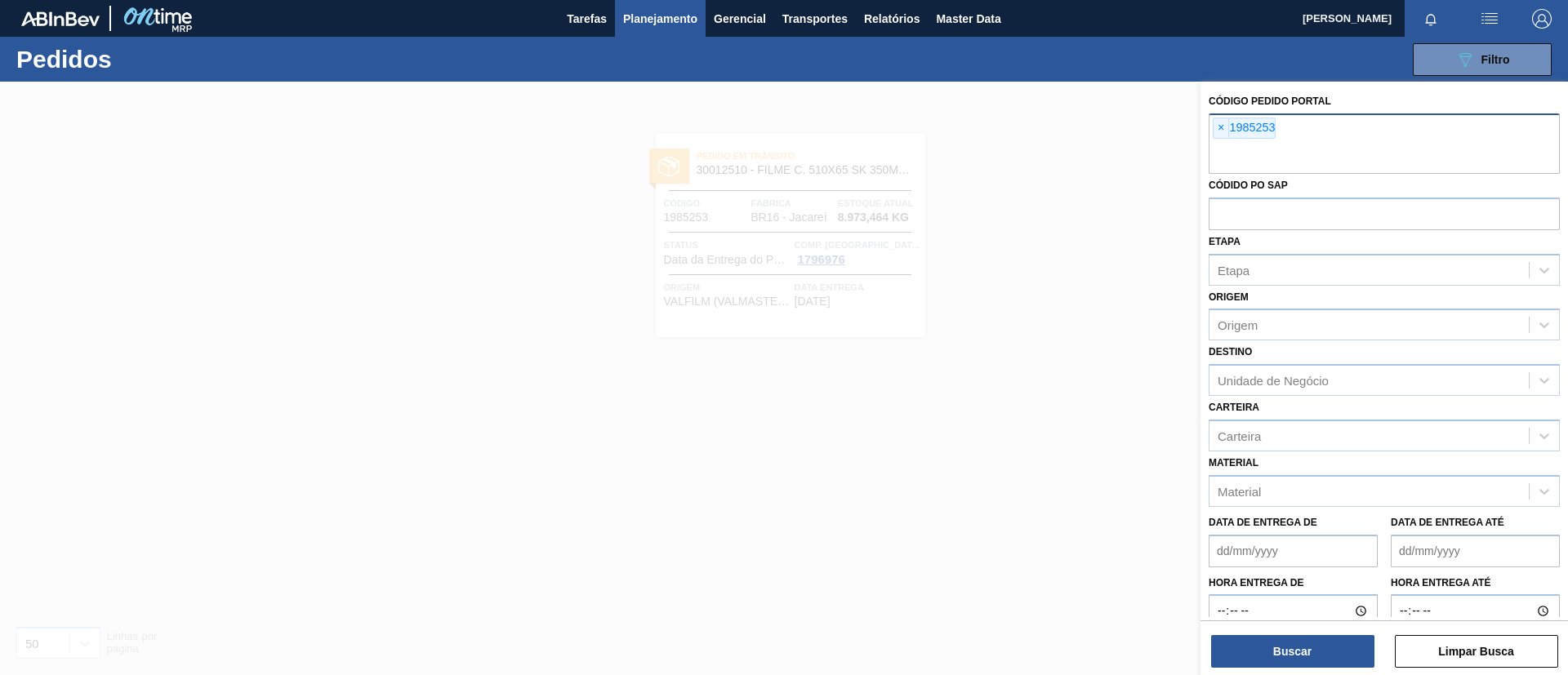
click at [1223, 125] on span "×" at bounding box center [1221, 129] width 16 height 20
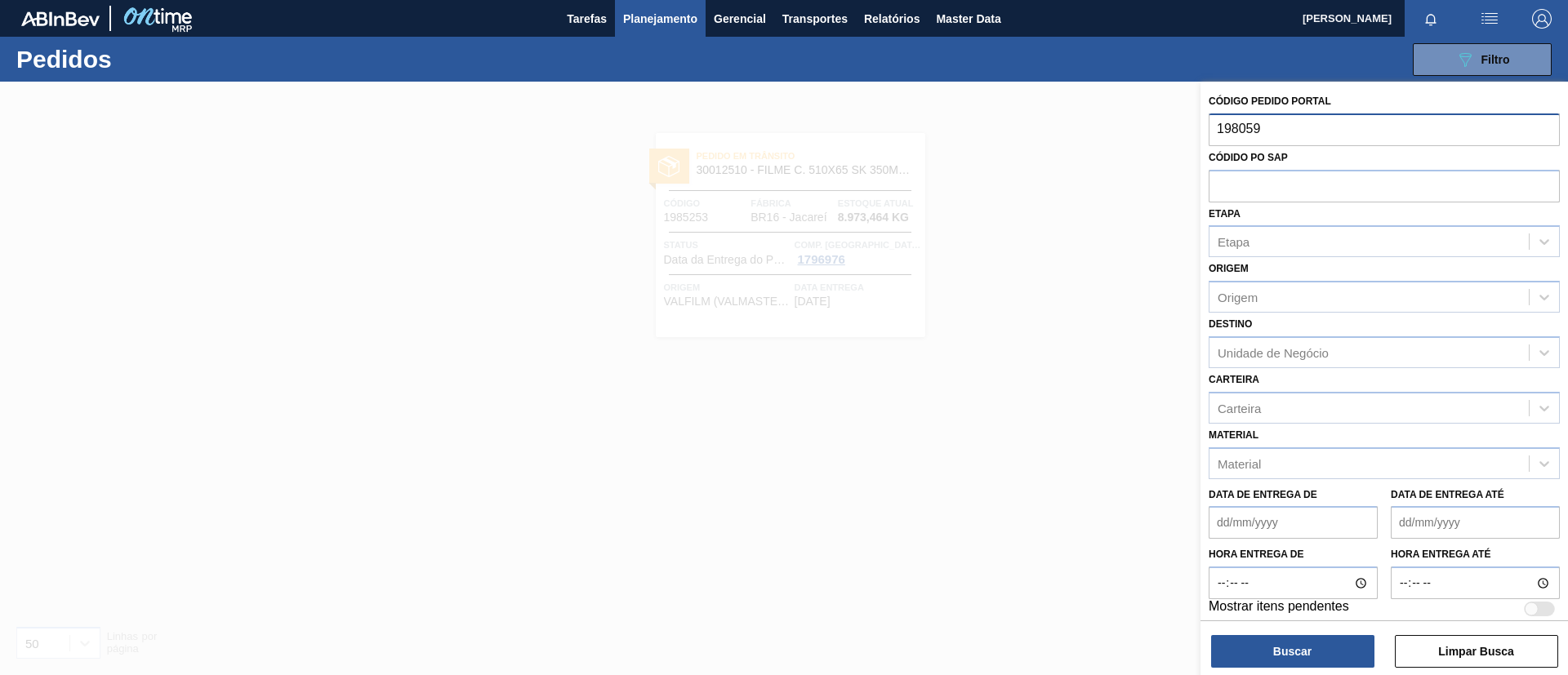
type input "1980592"
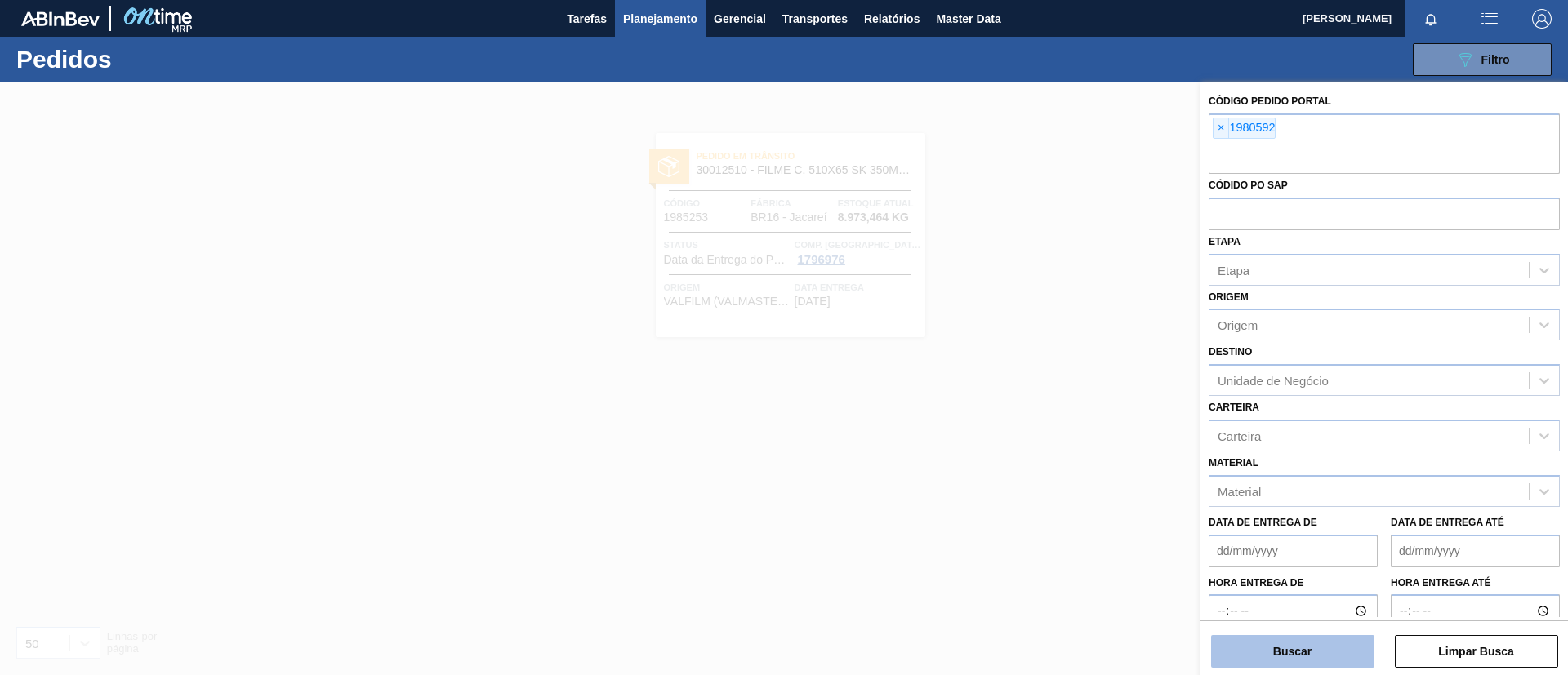
click at [1246, 646] on button "Buscar" at bounding box center [1293, 651] width 163 height 33
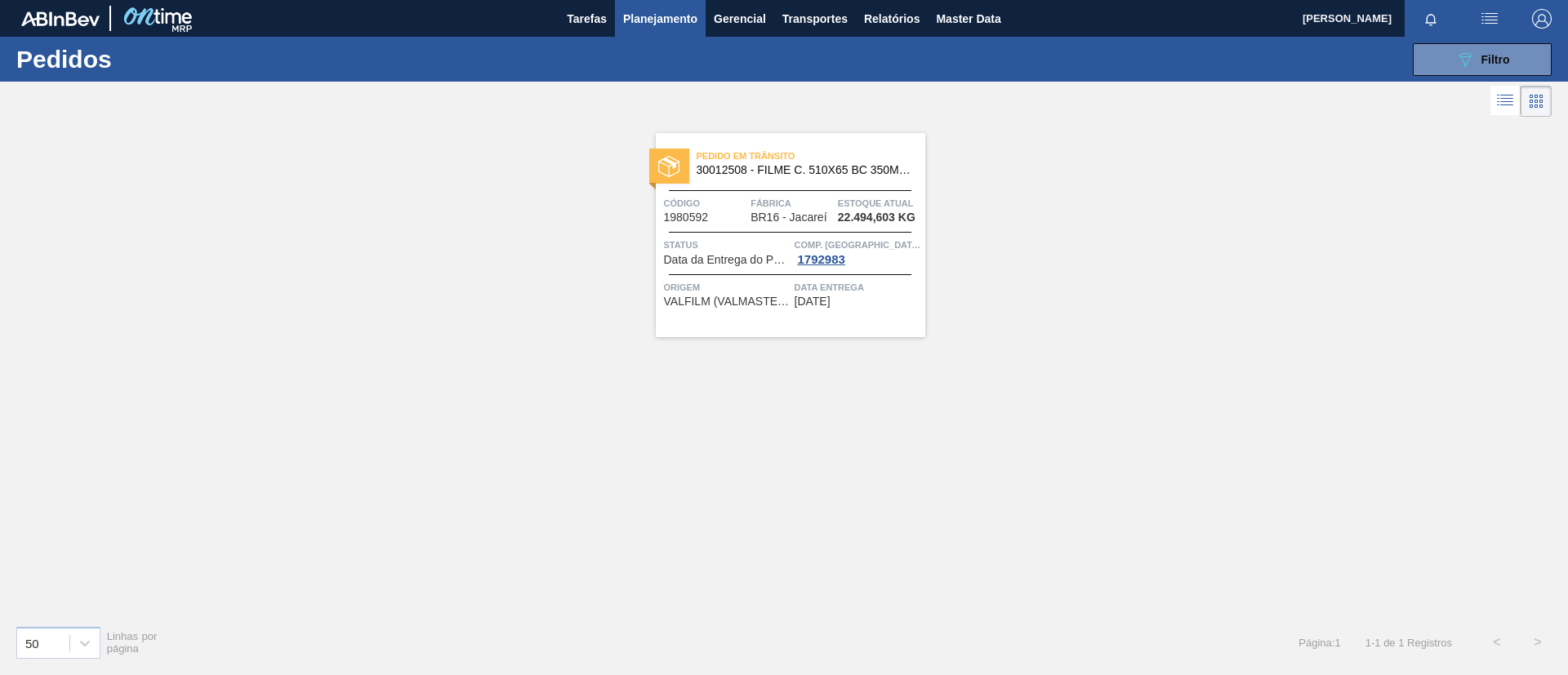
click at [851, 171] on span "30012508 - FILME C. 510X65 BC 350ML MP C18 429" at bounding box center [804, 170] width 215 height 12
